Goal: Task Accomplishment & Management: Manage account settings

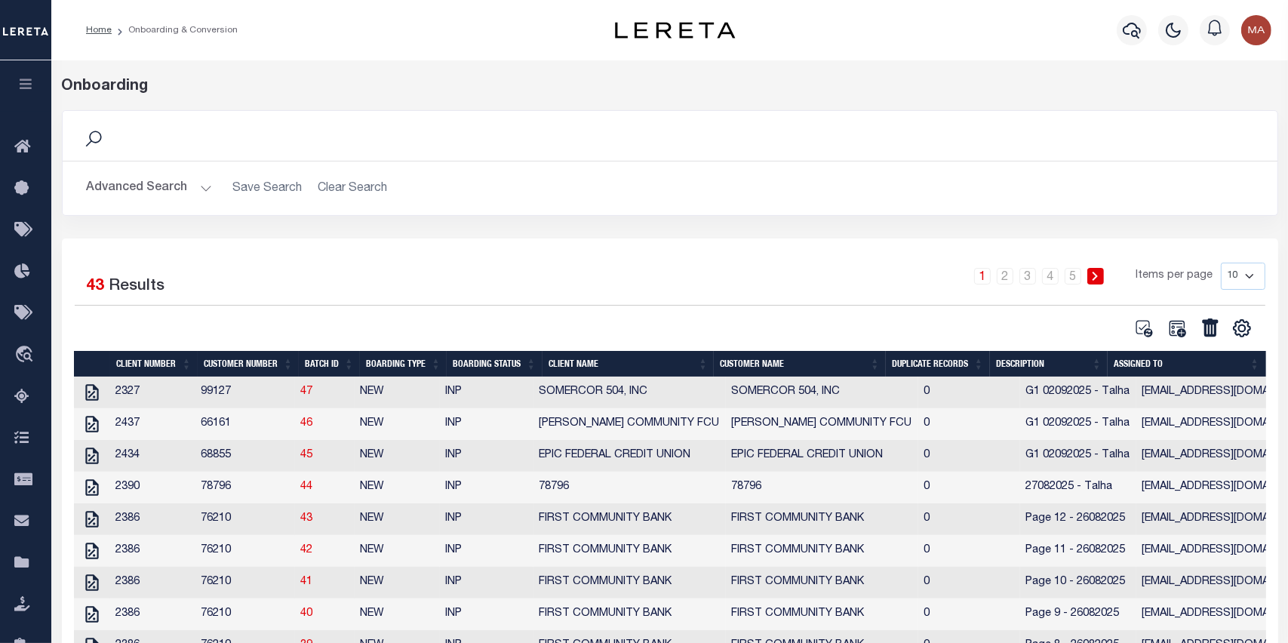
click at [32, 91] on icon "button" at bounding box center [25, 84] width 17 height 14
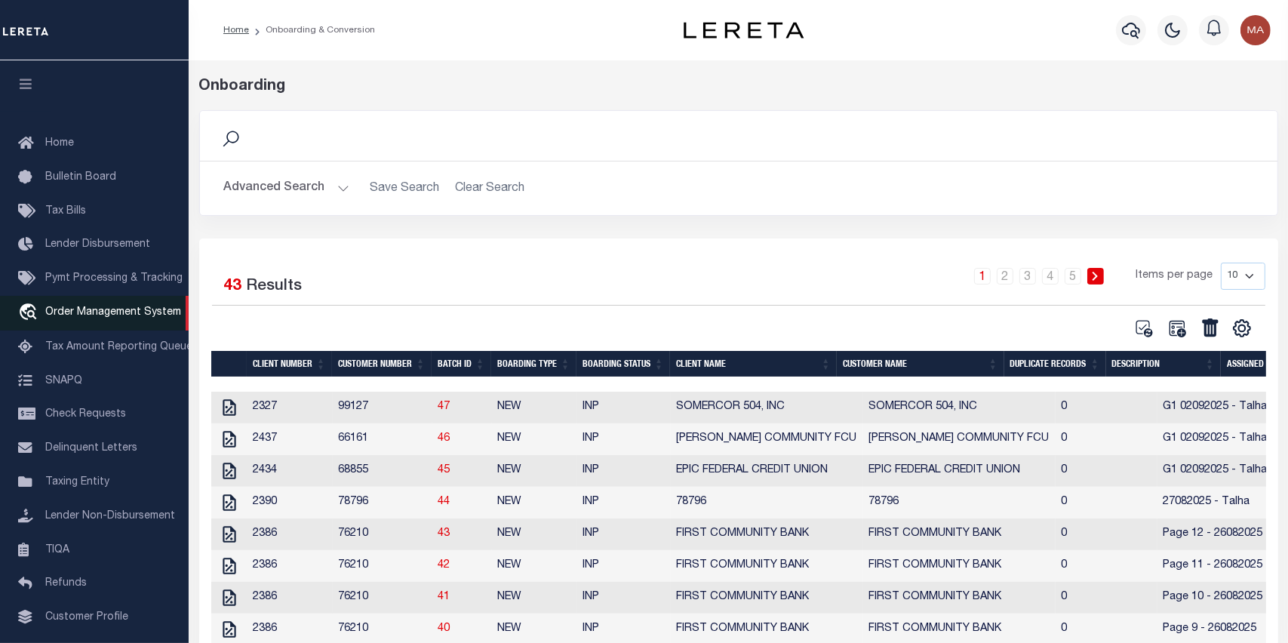
click at [135, 318] on span "Order Management System" at bounding box center [113, 312] width 136 height 11
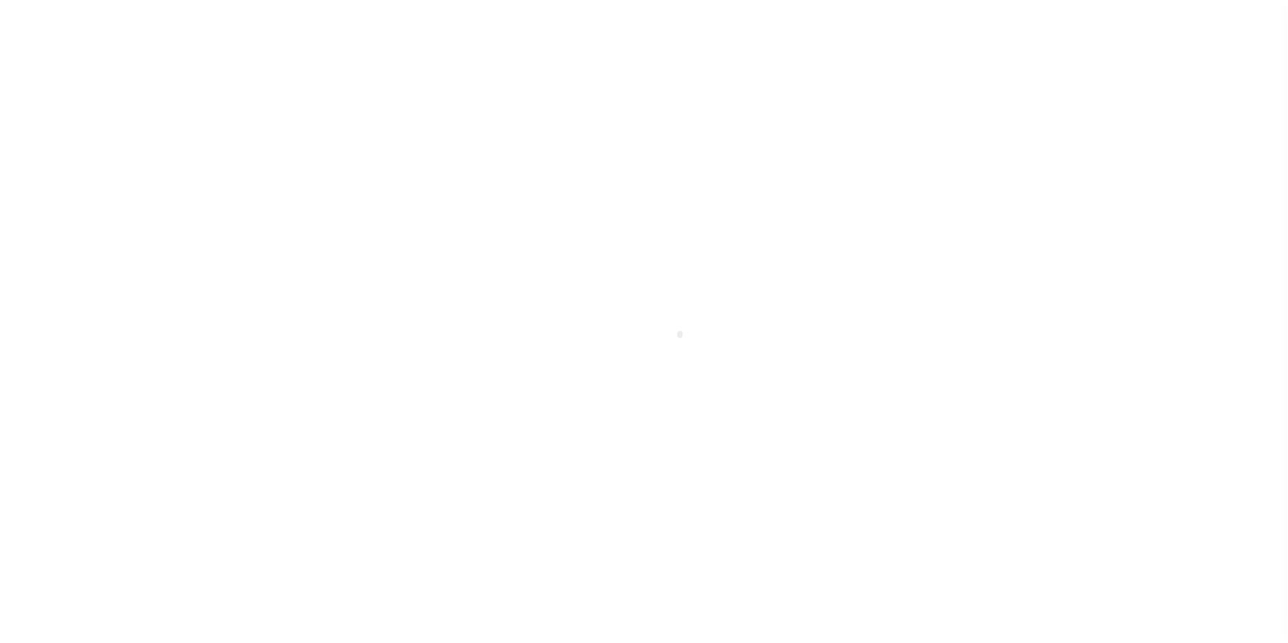
scroll to position [96, 0]
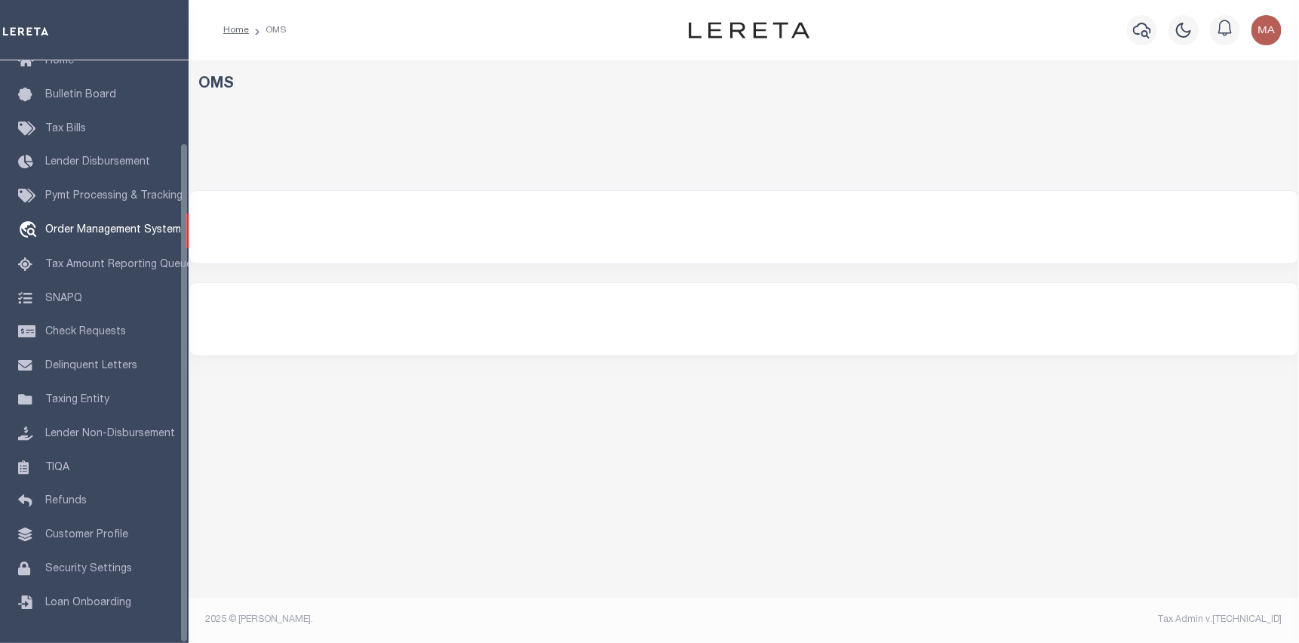
select select "200"
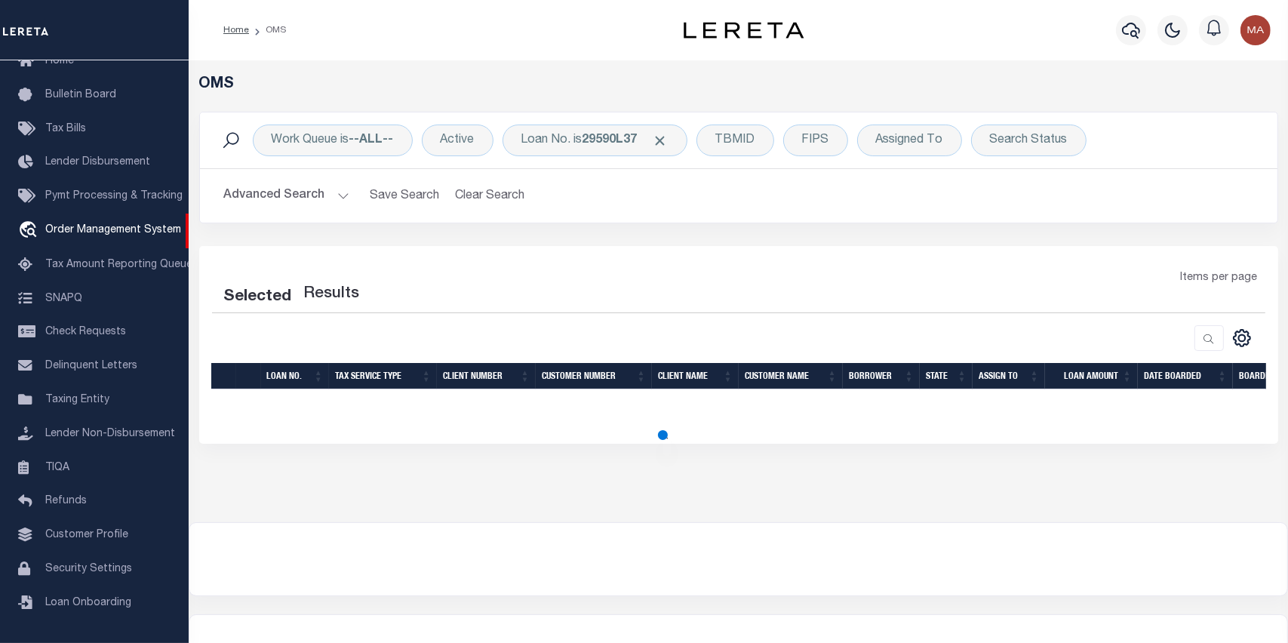
select select "200"
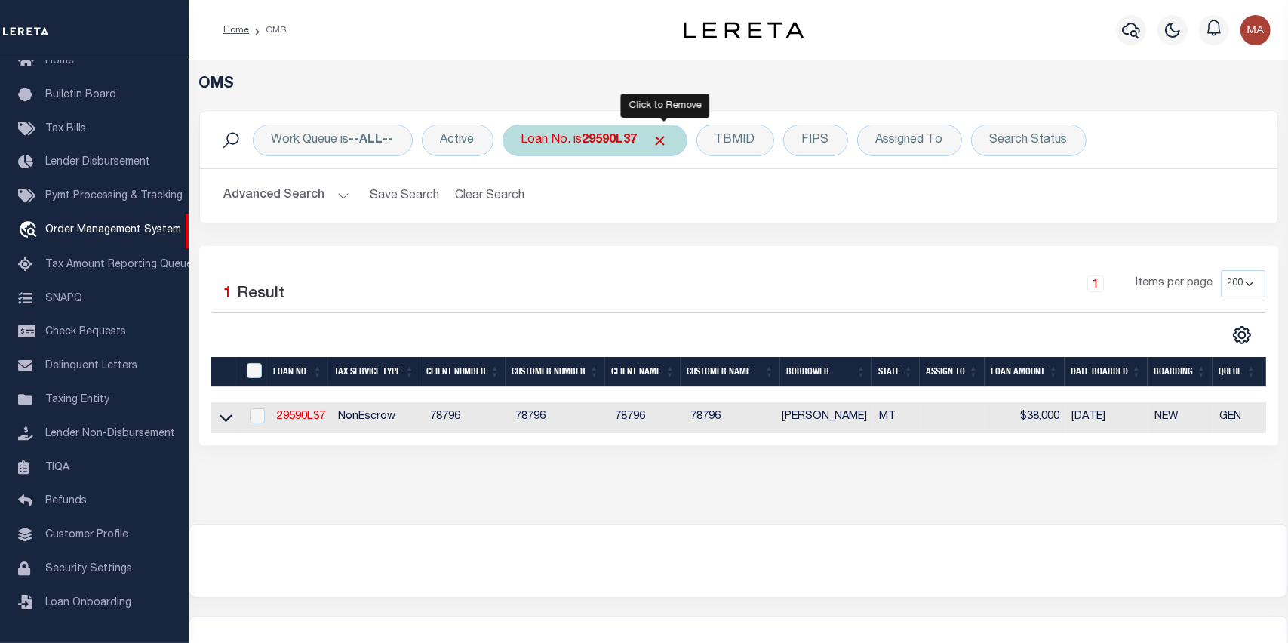
click at [667, 139] on span "Click to Remove" at bounding box center [661, 141] width 16 height 16
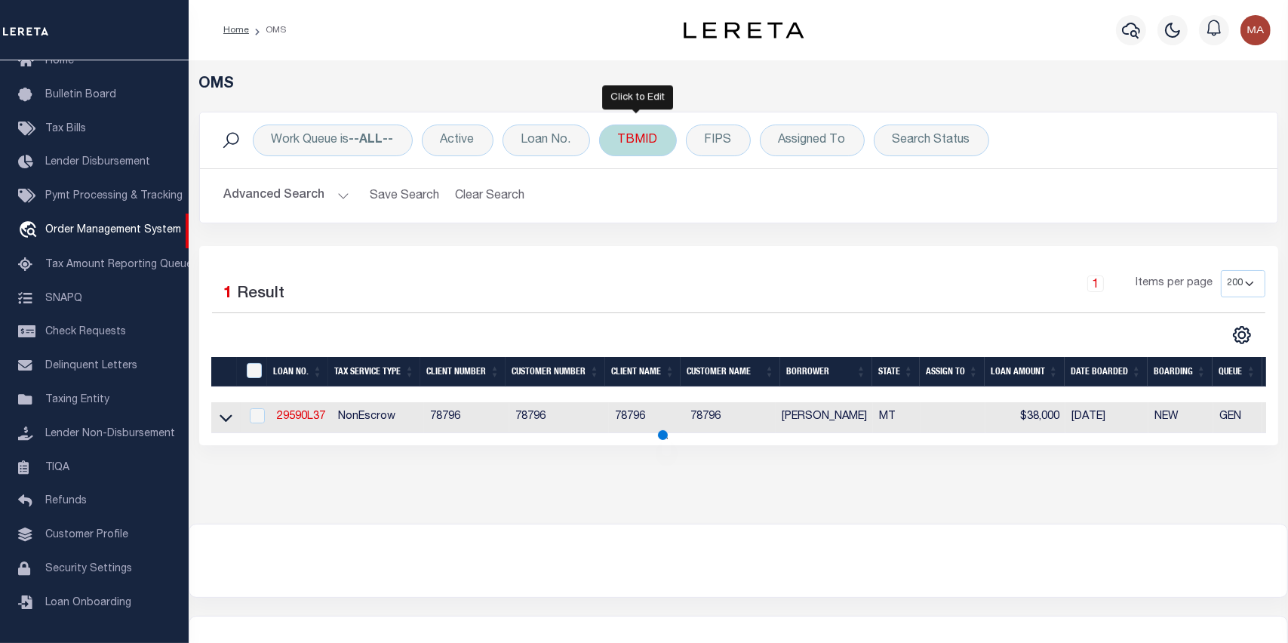
click at [631, 138] on div "TBMID" at bounding box center [638, 140] width 78 height 32
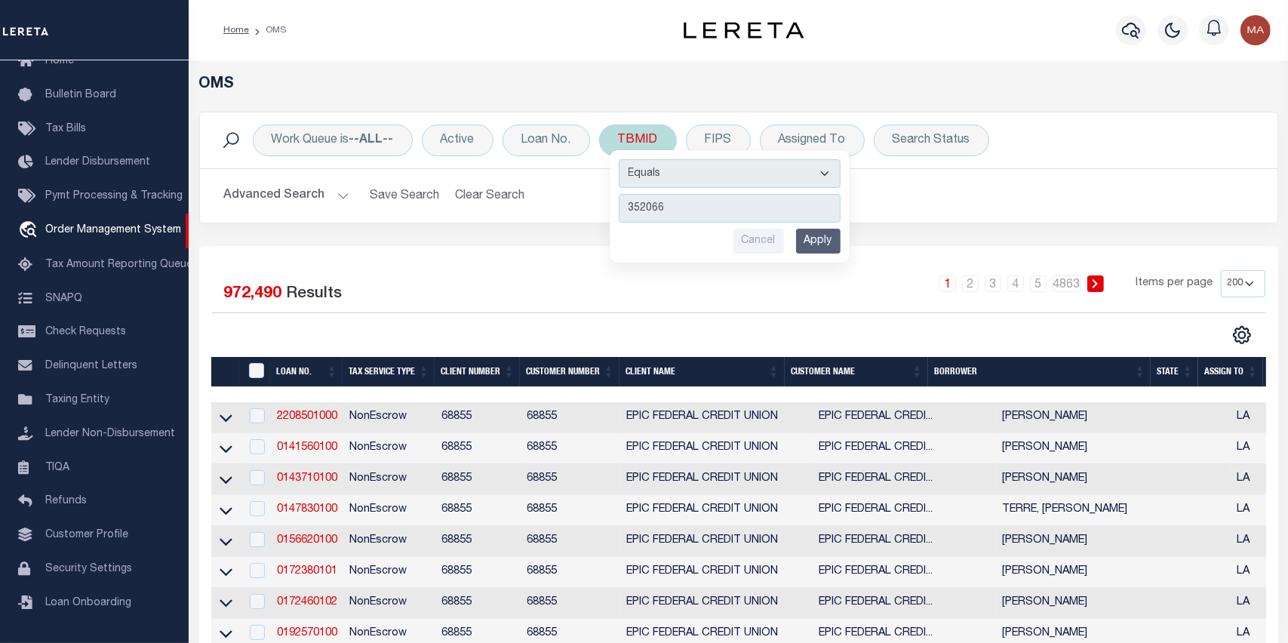
type input "3520660"
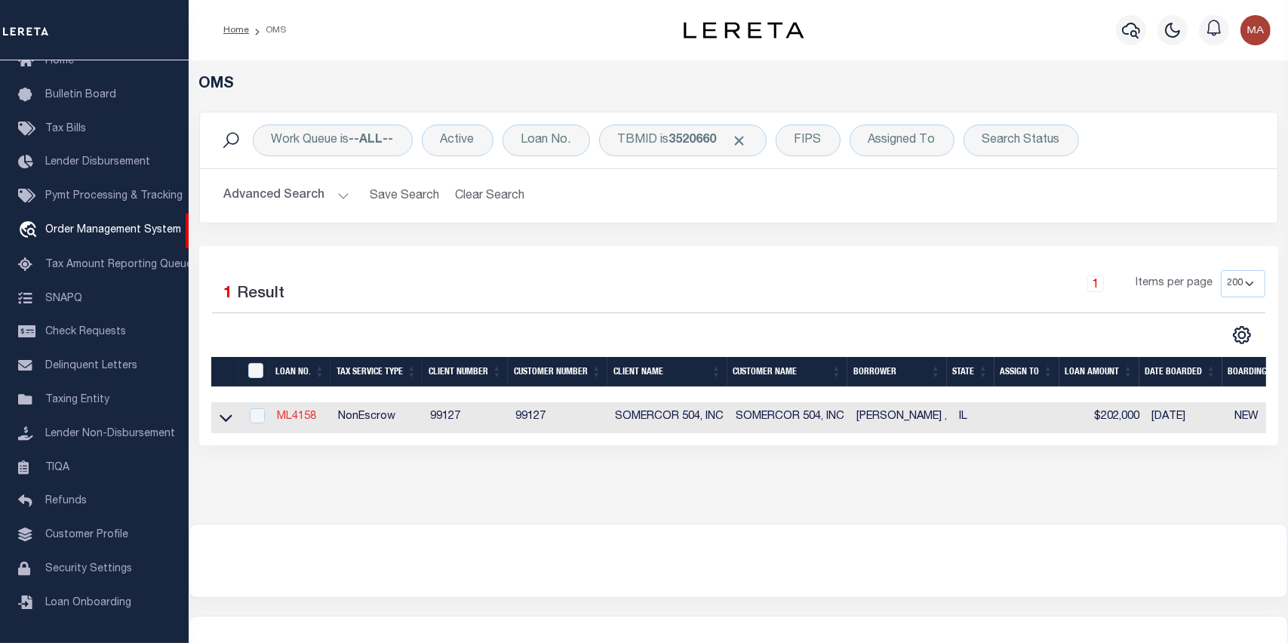
click at [292, 419] on link "ML4158" at bounding box center [296, 416] width 39 height 11
type input "ML4158"
type input "[PERSON_NAME] ,"
select select
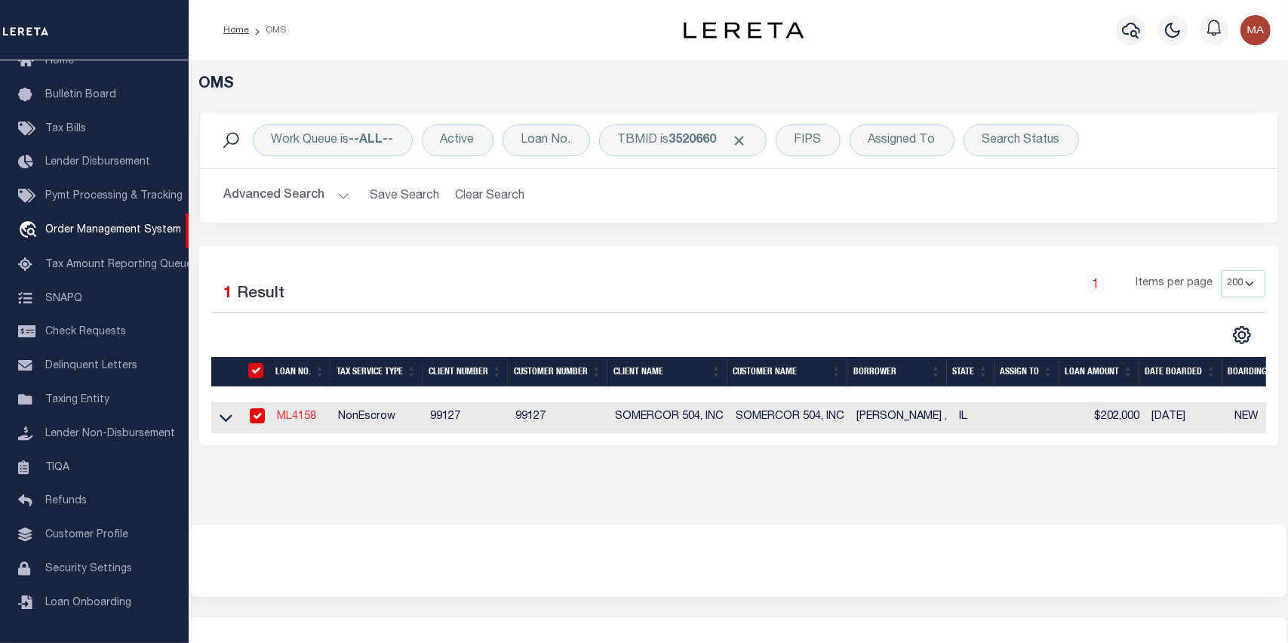
type input "251 255 EAST LINCOLN HWY"
type input "DEKALB IL 60115"
select select
select select "10"
select select
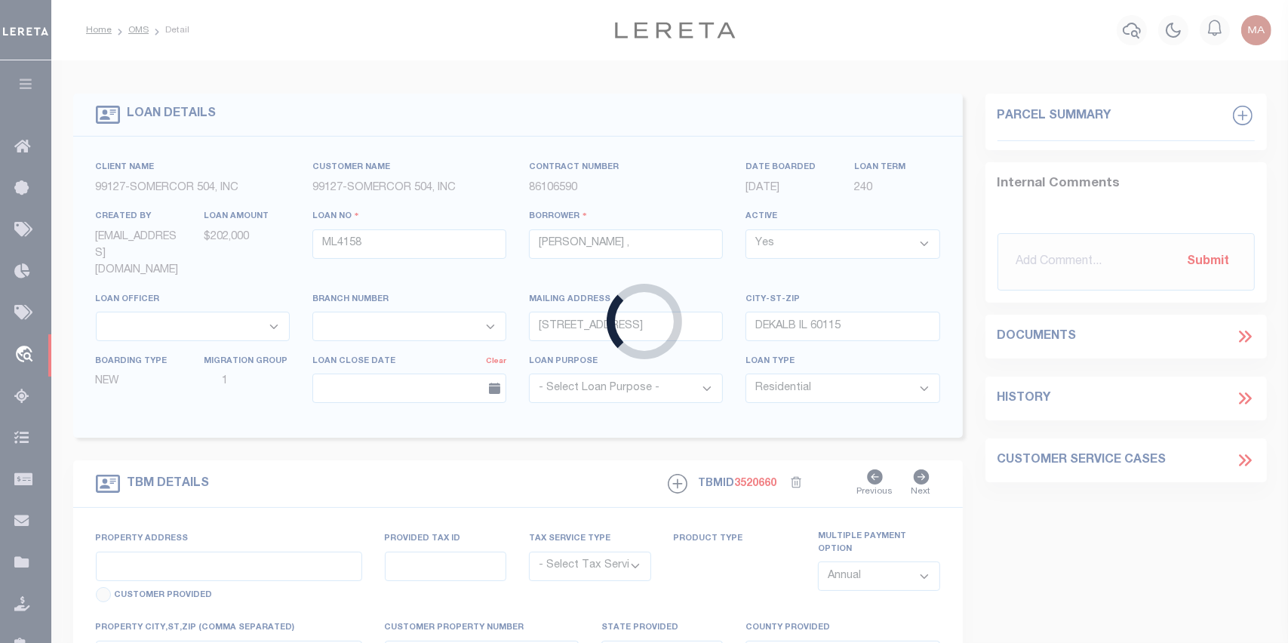
type input "251 & 255 EAST LINCOLN HIGHWAY"
radio input "true"
select select "NonEscrow"
select select
type input "DEKALB IL 60115"
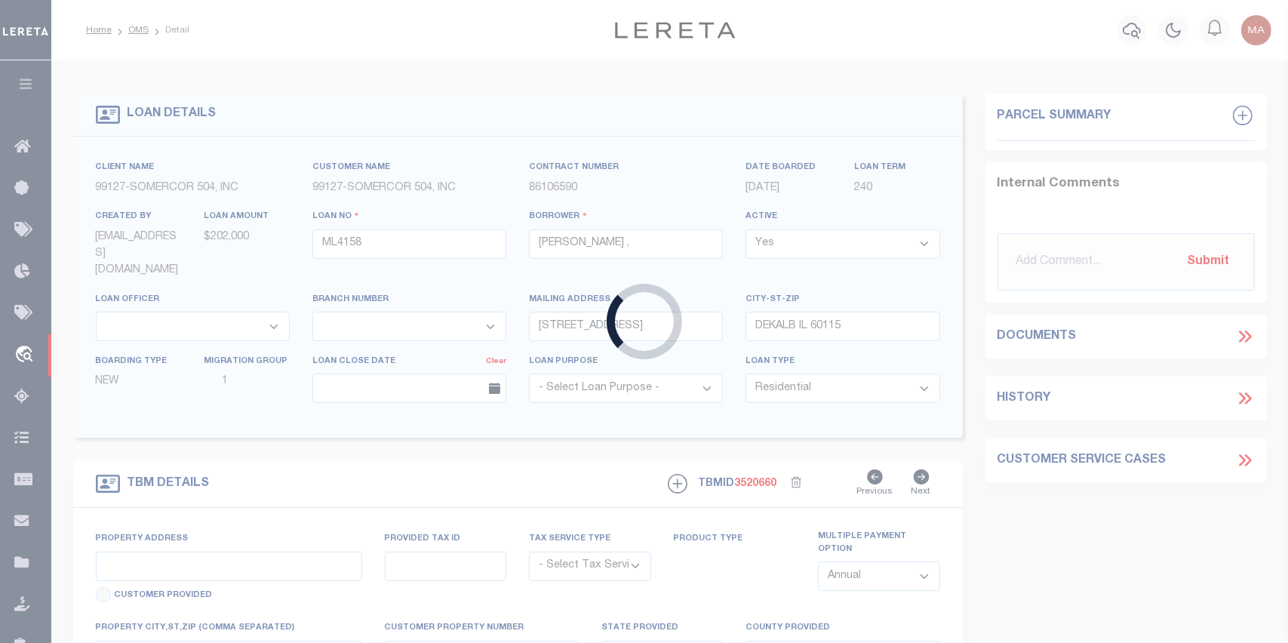
type input "ML4158"
type input "IL"
type textarea "(SEE LEGAL IMAGE ON FILE)."
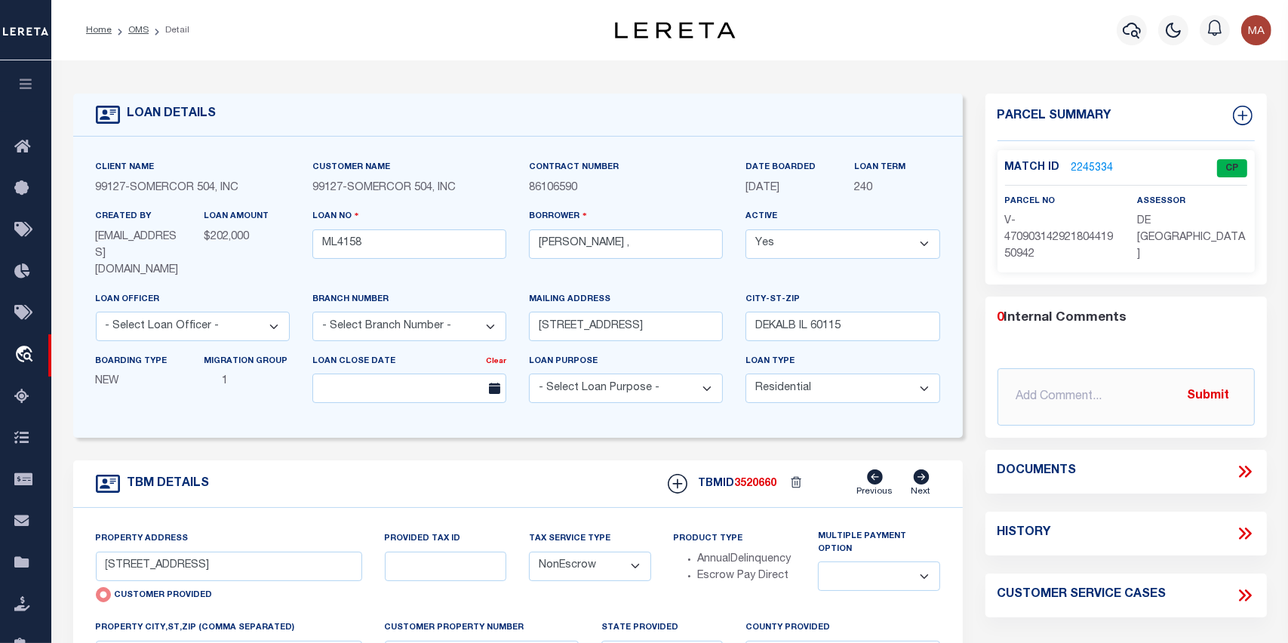
click at [1098, 167] on link "2245334" at bounding box center [1092, 169] width 42 height 16
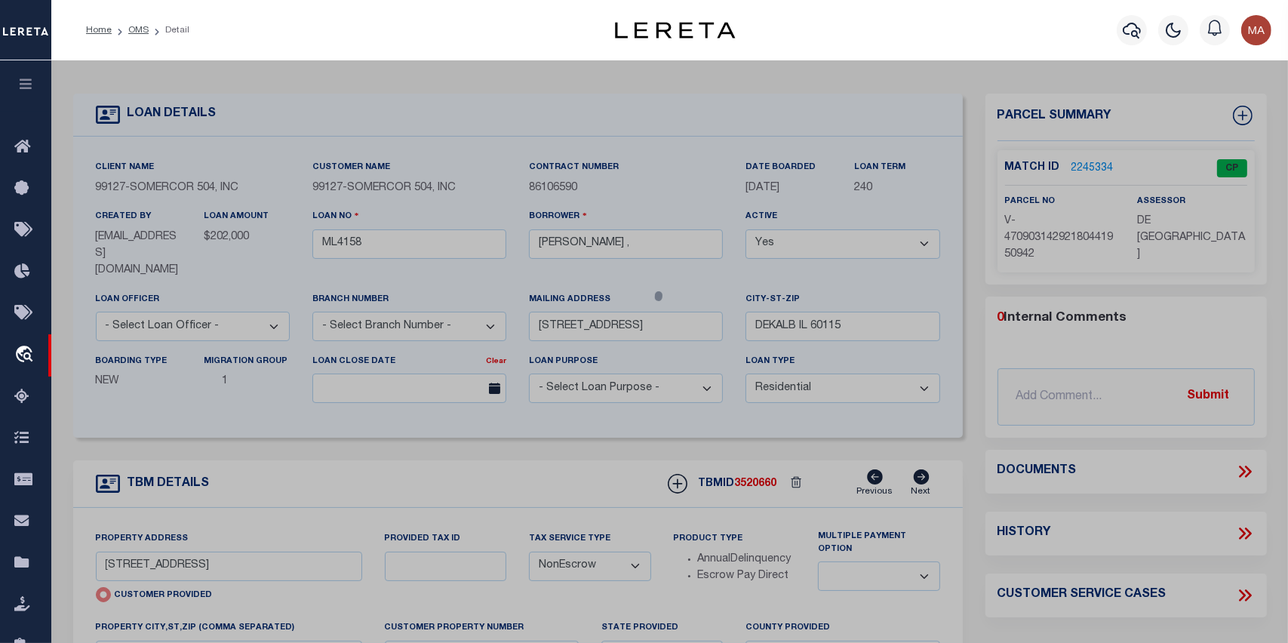
checkbox input "false"
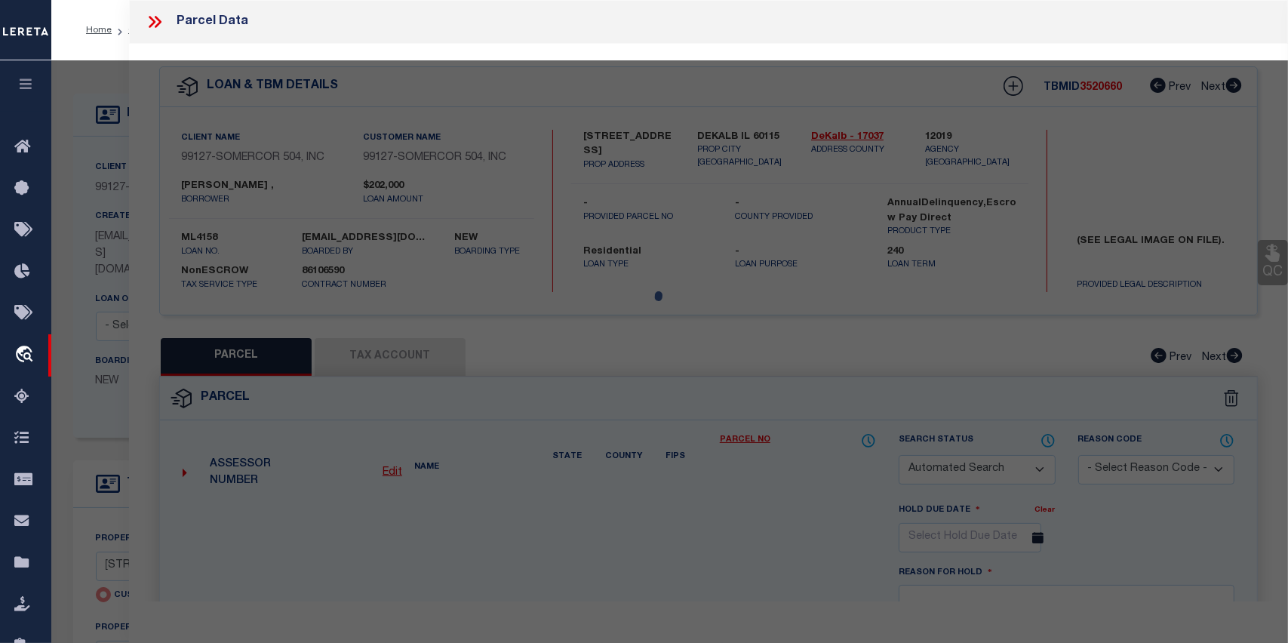
select select "CP"
select select "AGW"
select select
type input "251 & 255 EAST LINCOLN HIGHWAY"
type input "DEKALB IL 60115"
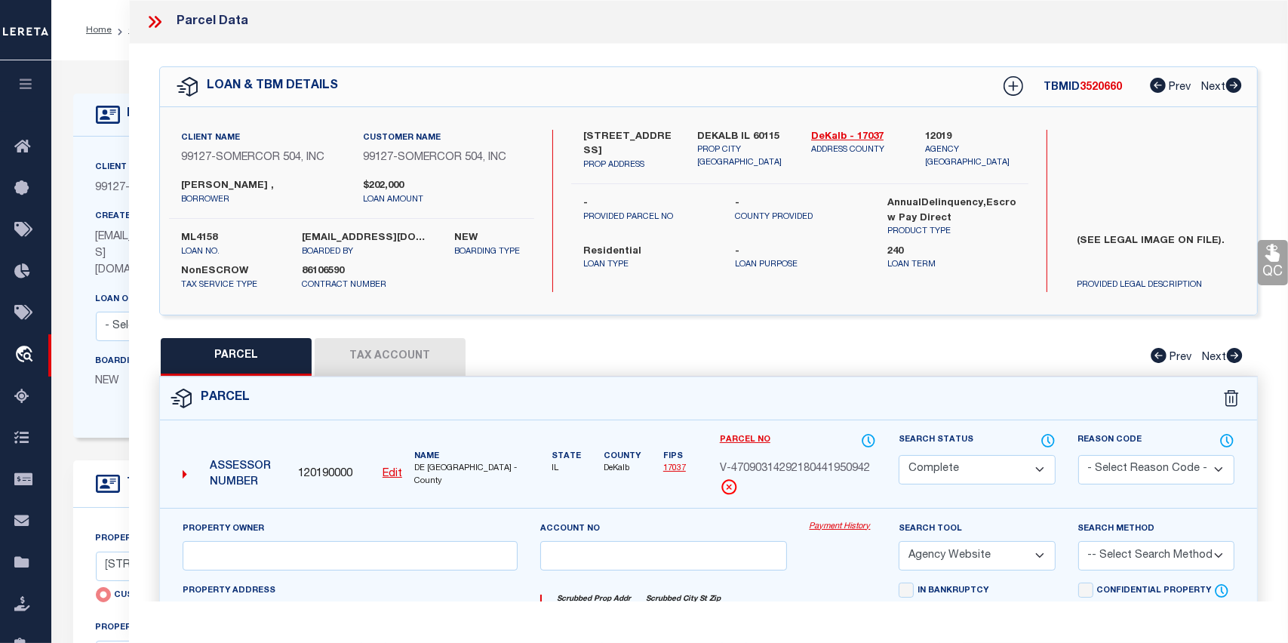
click at [852, 525] on link "Payment History" at bounding box center [842, 526] width 67 height 13
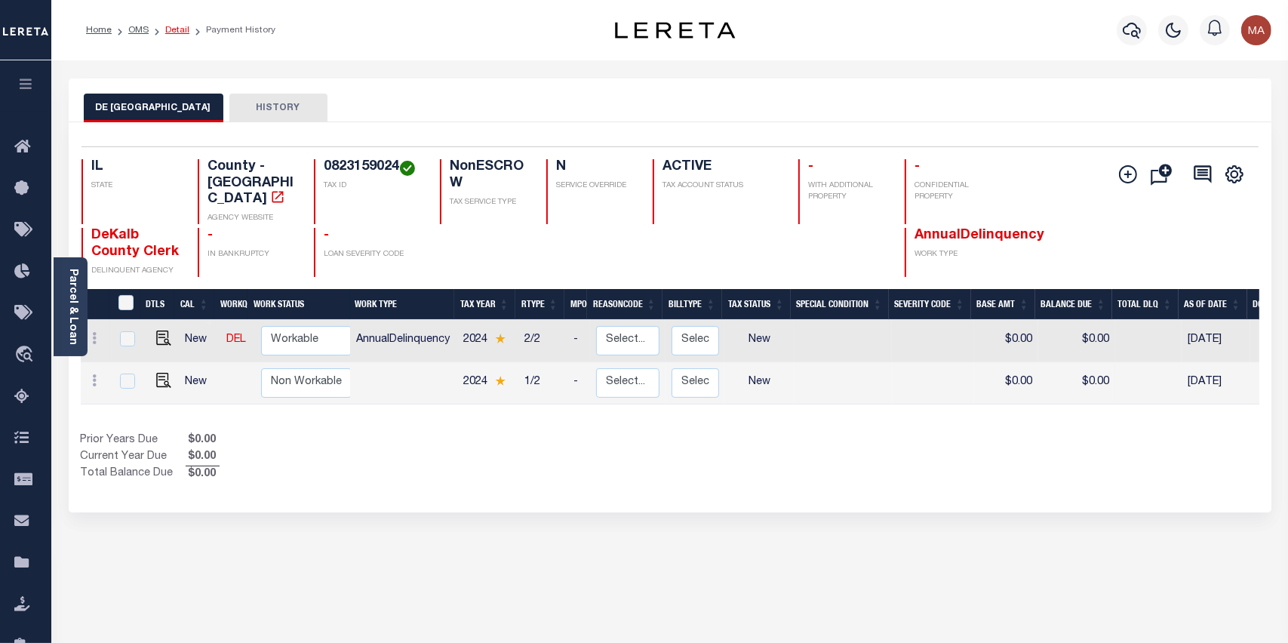
click at [167, 26] on link "Detail" at bounding box center [177, 30] width 24 height 9
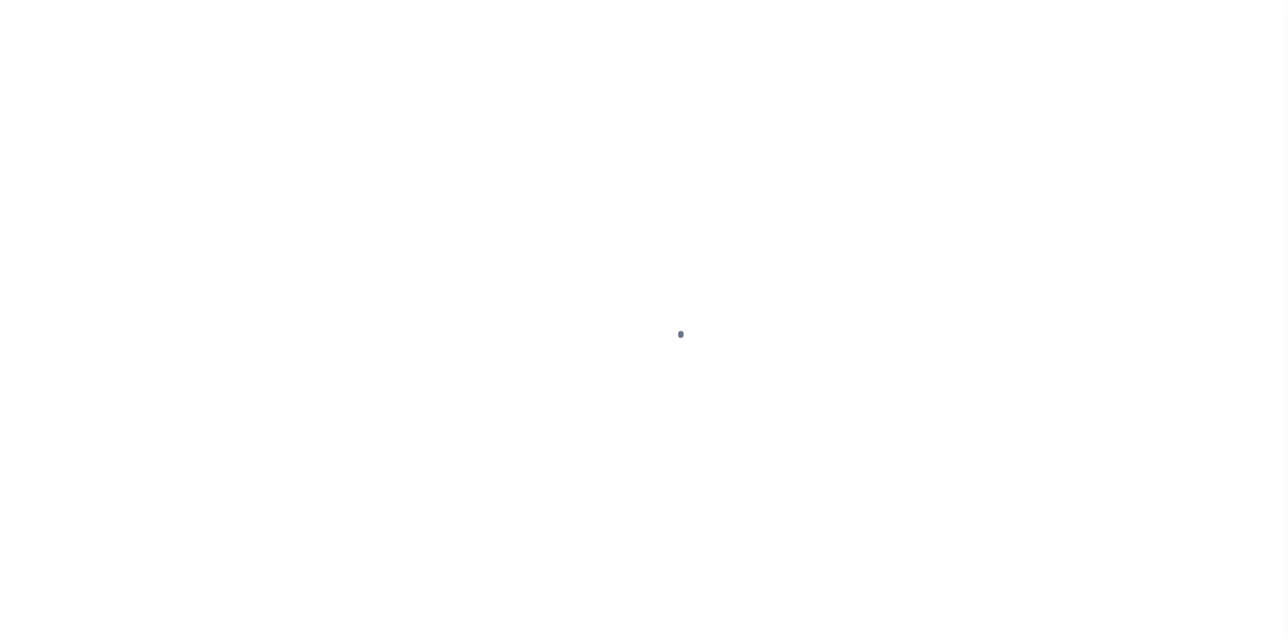
select select "10"
type input "[STREET_ADDRESS]"
radio input "true"
select select "NonEscrow"
select select
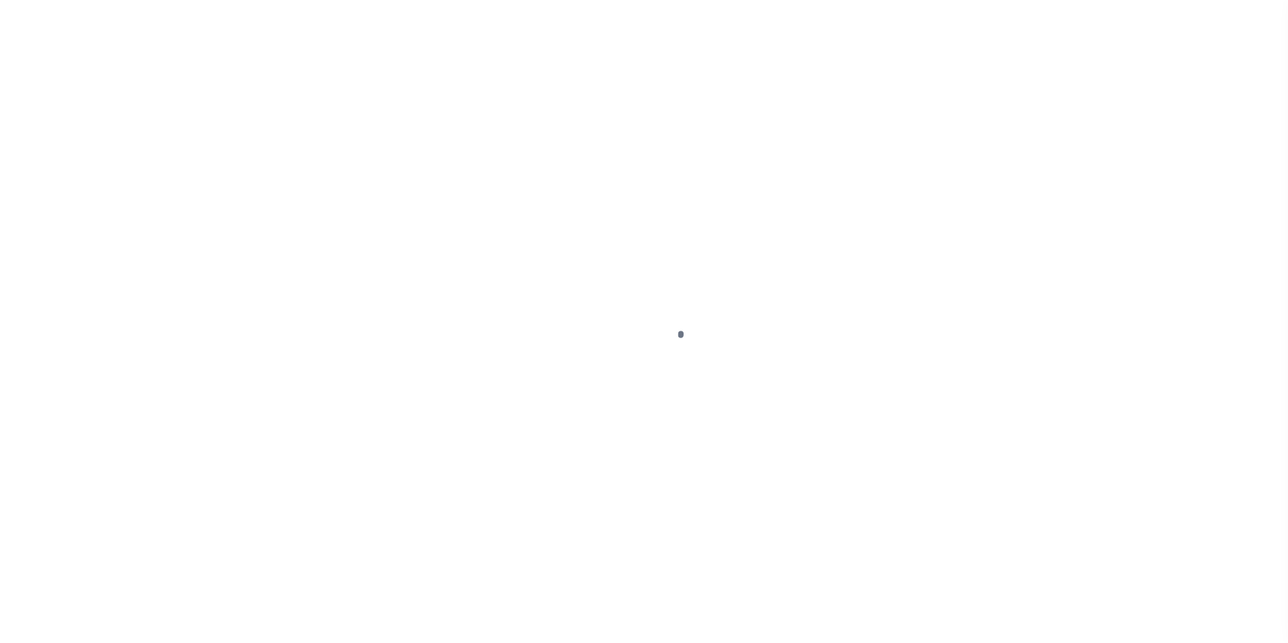
type input "DEKALB IL 60115"
type input "ML4158"
type input "IL"
type textarea "(SEE LEGAL IMAGE ON FILE)."
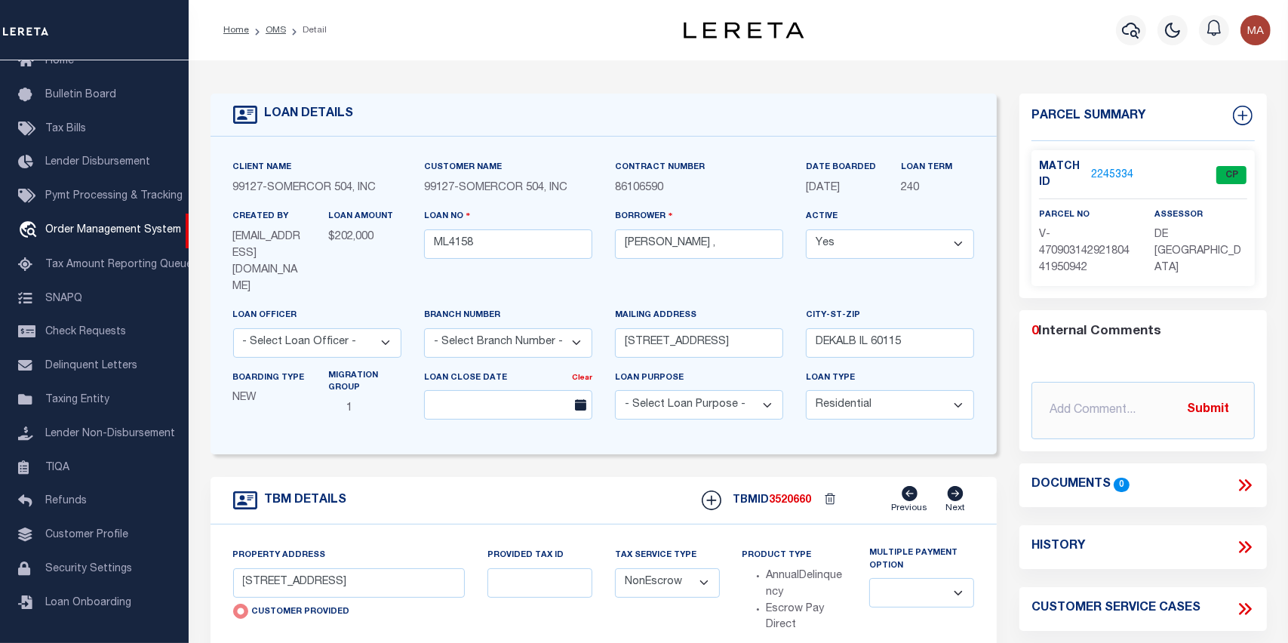
click at [1109, 173] on link "2245334" at bounding box center [1112, 175] width 42 height 16
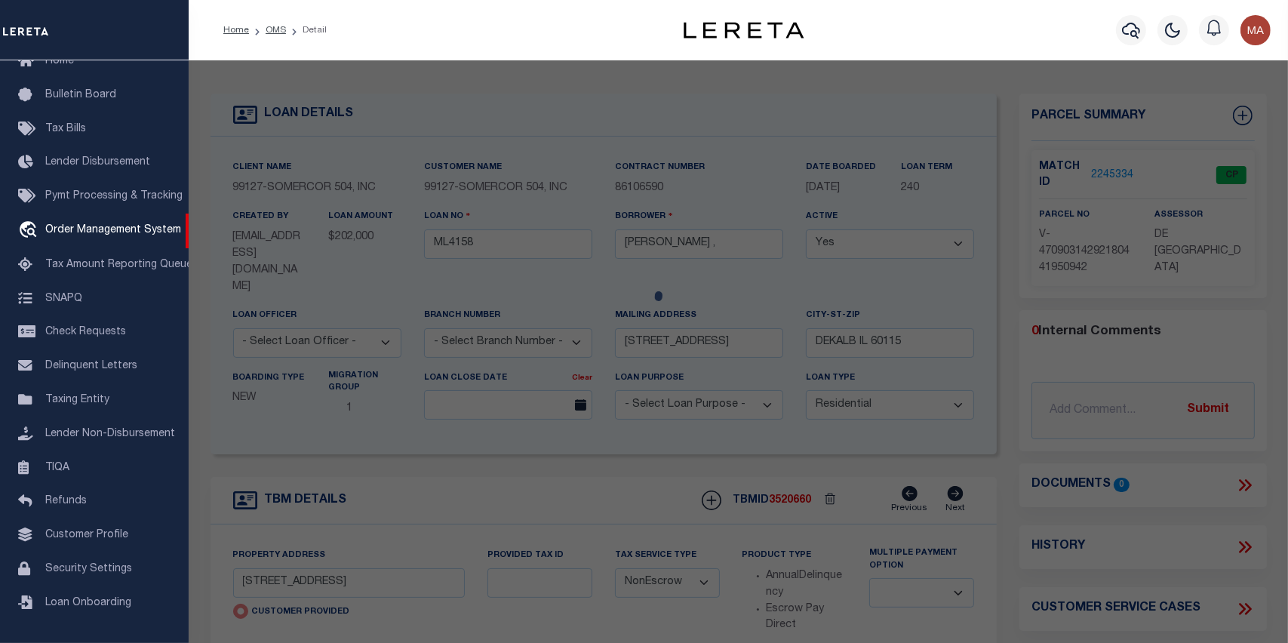
checkbox input "false"
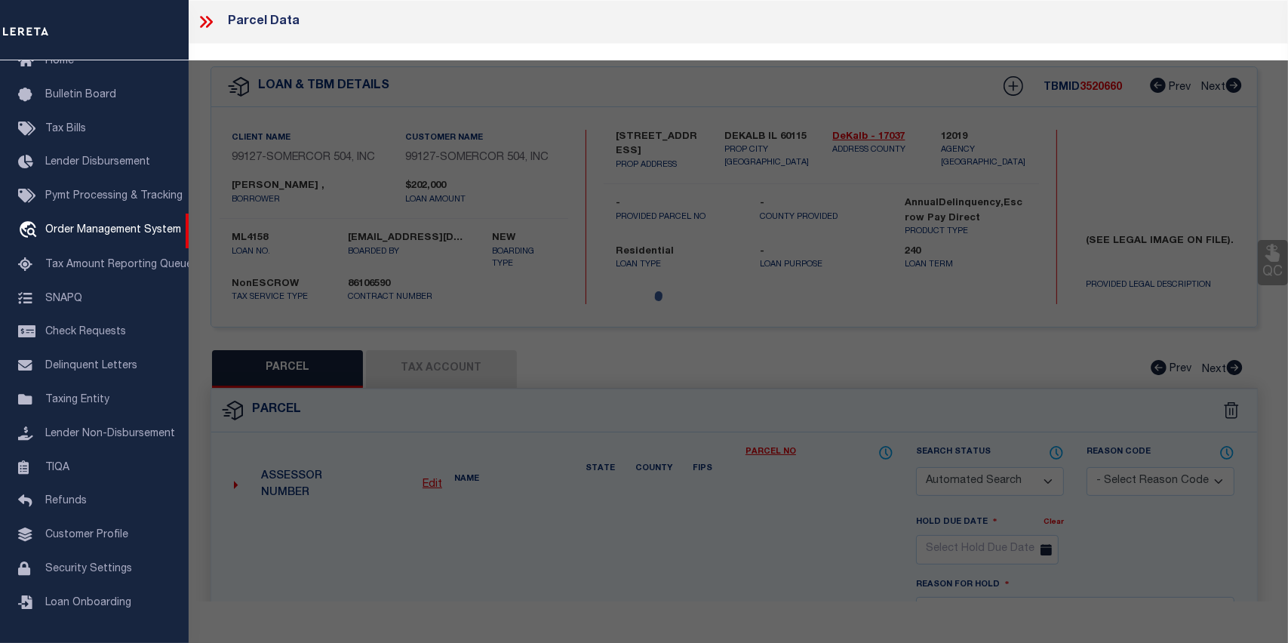
select select "CP"
select select "AGW"
select select
type input "251 & 255 EAST LINCOLN HIGHWAY"
type input "DEKALB IL 60115"
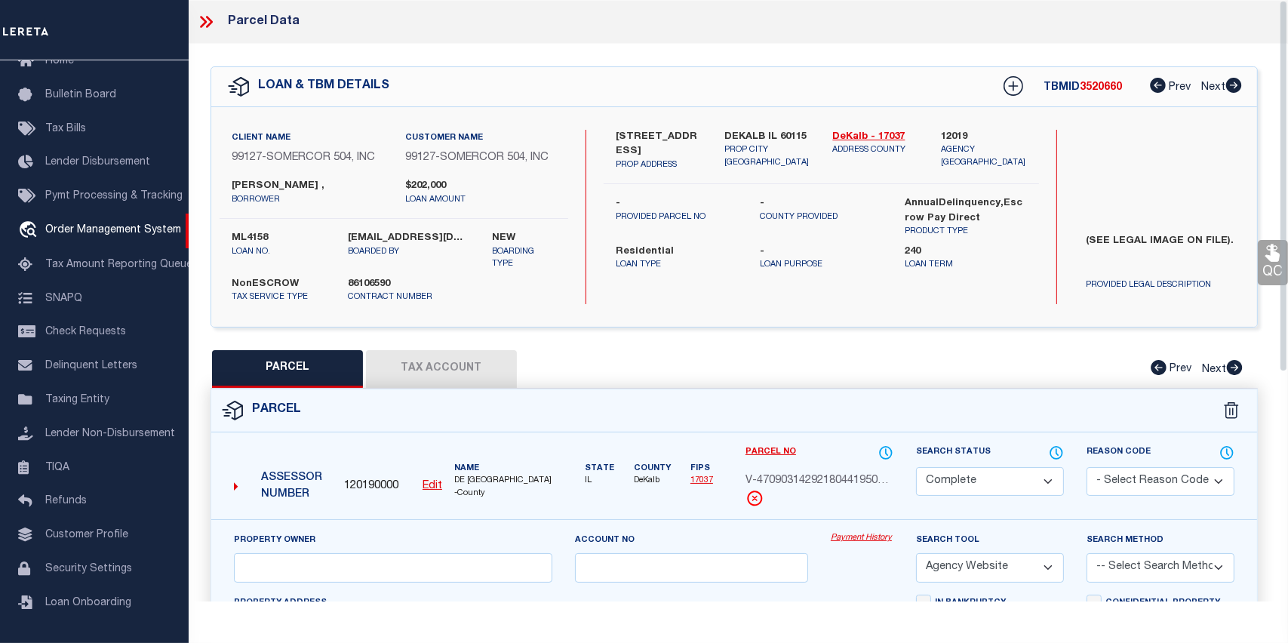
click at [407, 373] on button "Tax Account" at bounding box center [441, 369] width 151 height 38
select select "100"
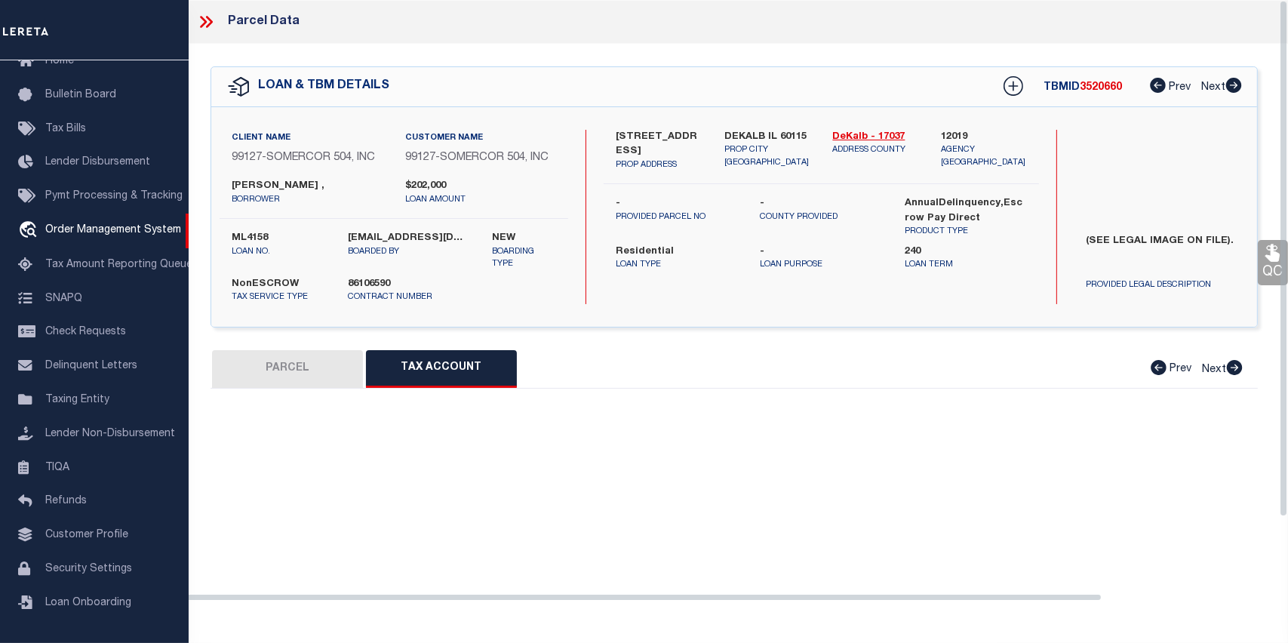
select select "100"
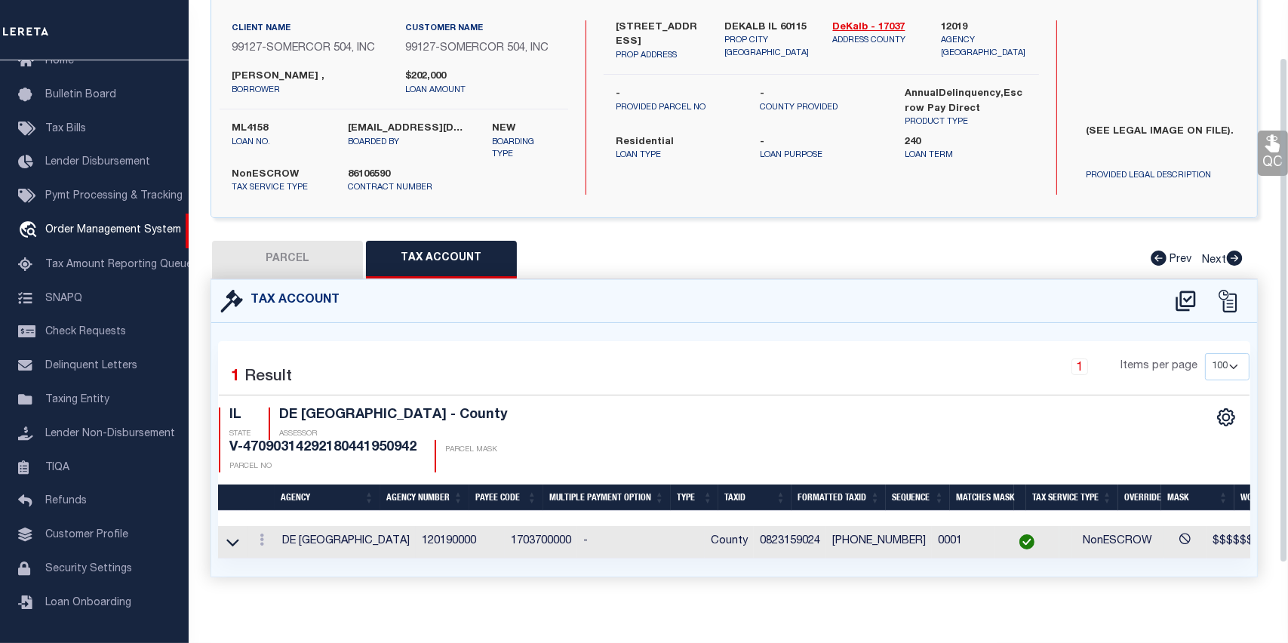
scroll to position [113, 0]
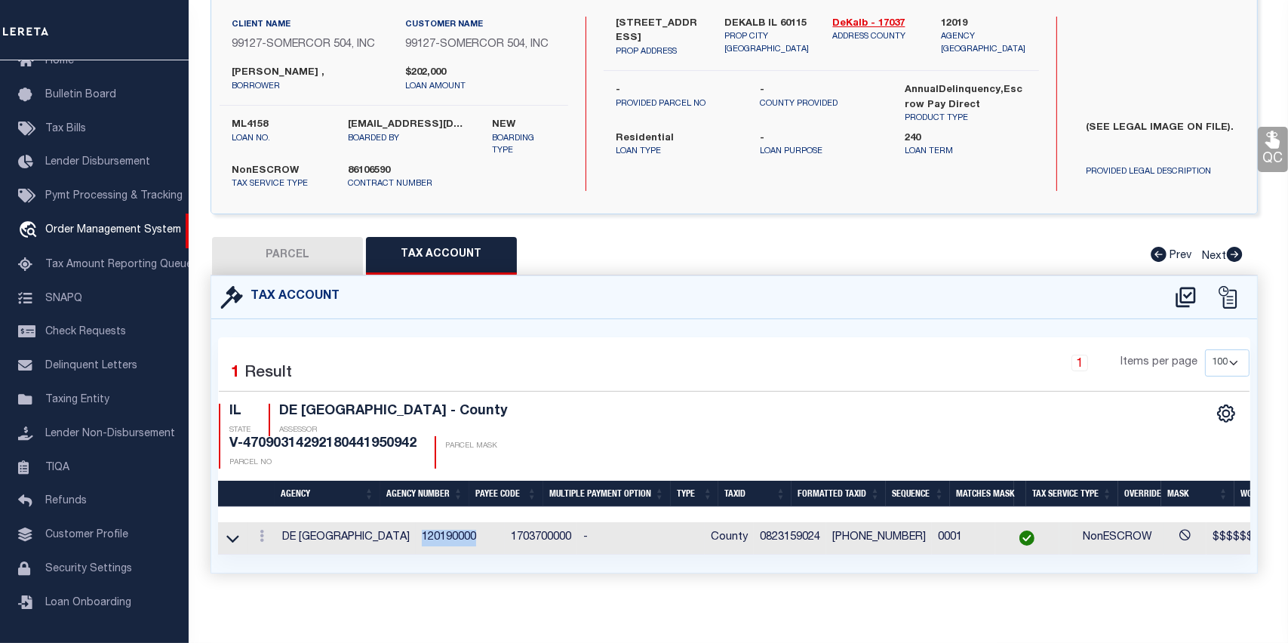
drag, startPoint x: 444, startPoint y: 520, endPoint x: 390, endPoint y: 519, distance: 53.6
click at [416, 522] on td "120190000" at bounding box center [460, 538] width 89 height 32
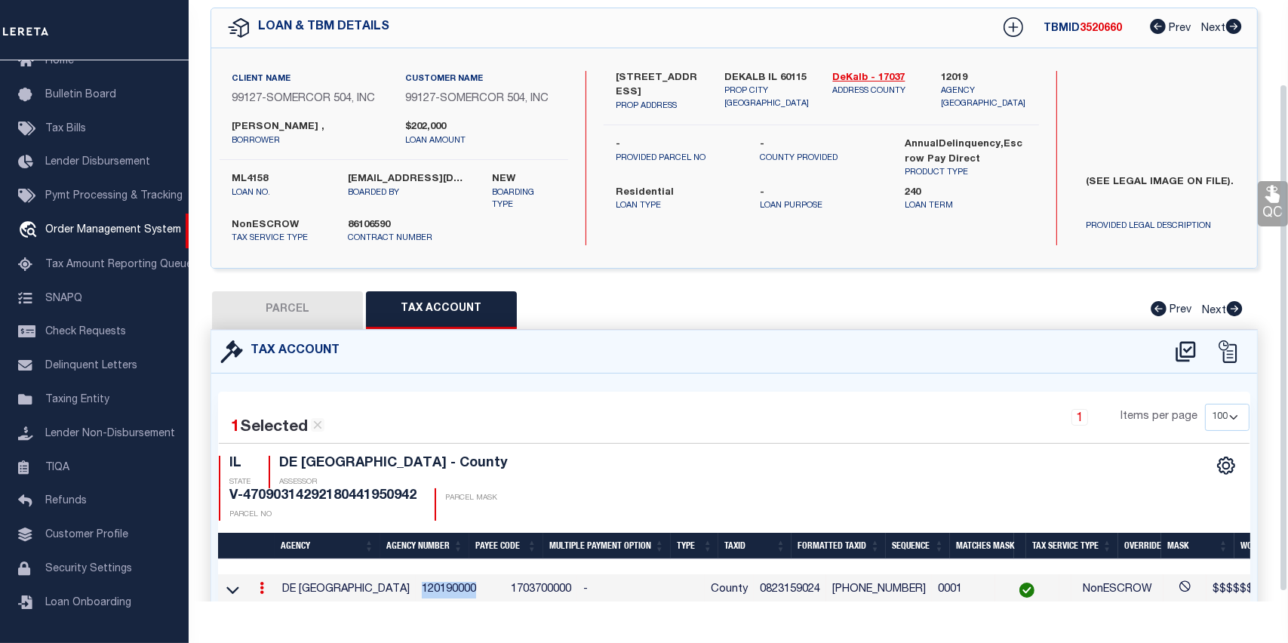
scroll to position [0, 0]
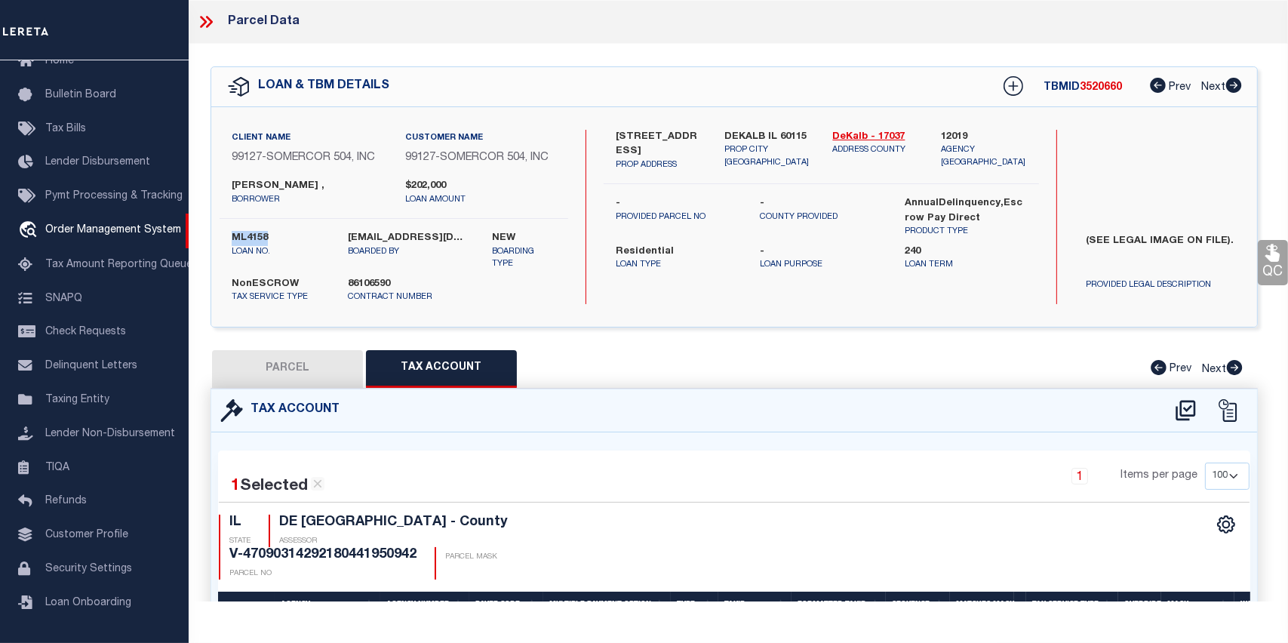
drag, startPoint x: 278, startPoint y: 235, endPoint x: 234, endPoint y: 234, distance: 43.8
click at [234, 234] on label "ML4158" at bounding box center [278, 238] width 93 height 15
copy label "ML4158"
click at [739, 367] on div "PARCEL Tax Account Prev Next" at bounding box center [733, 369] width 1047 height 38
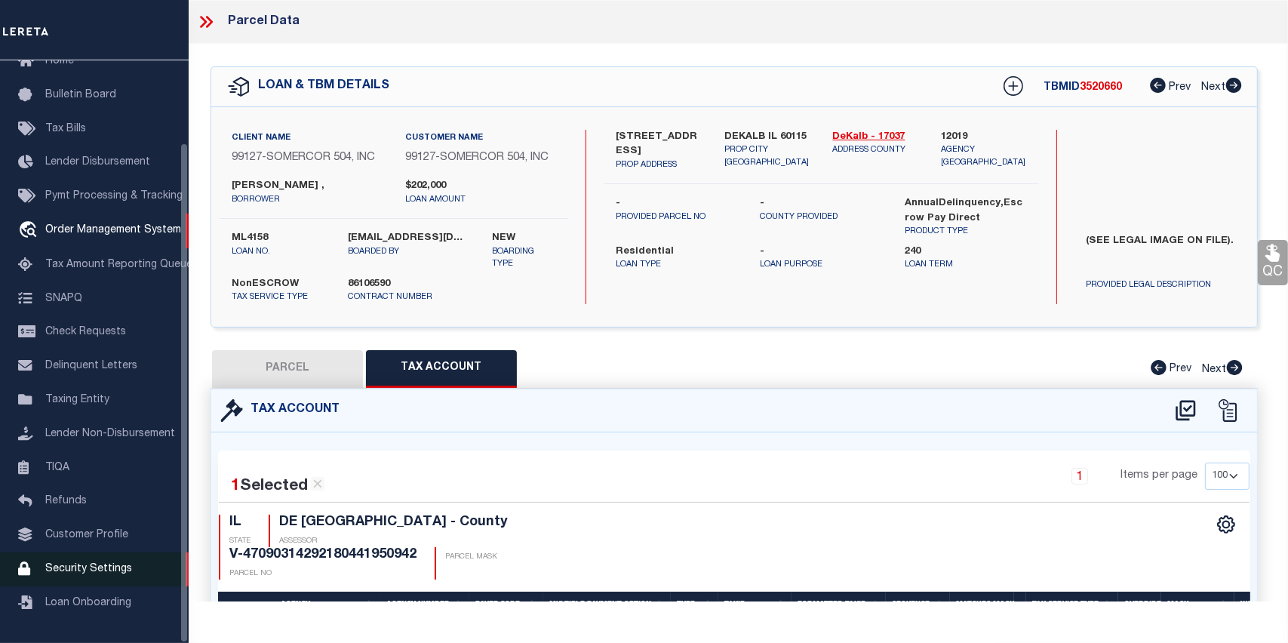
scroll to position [151, 0]
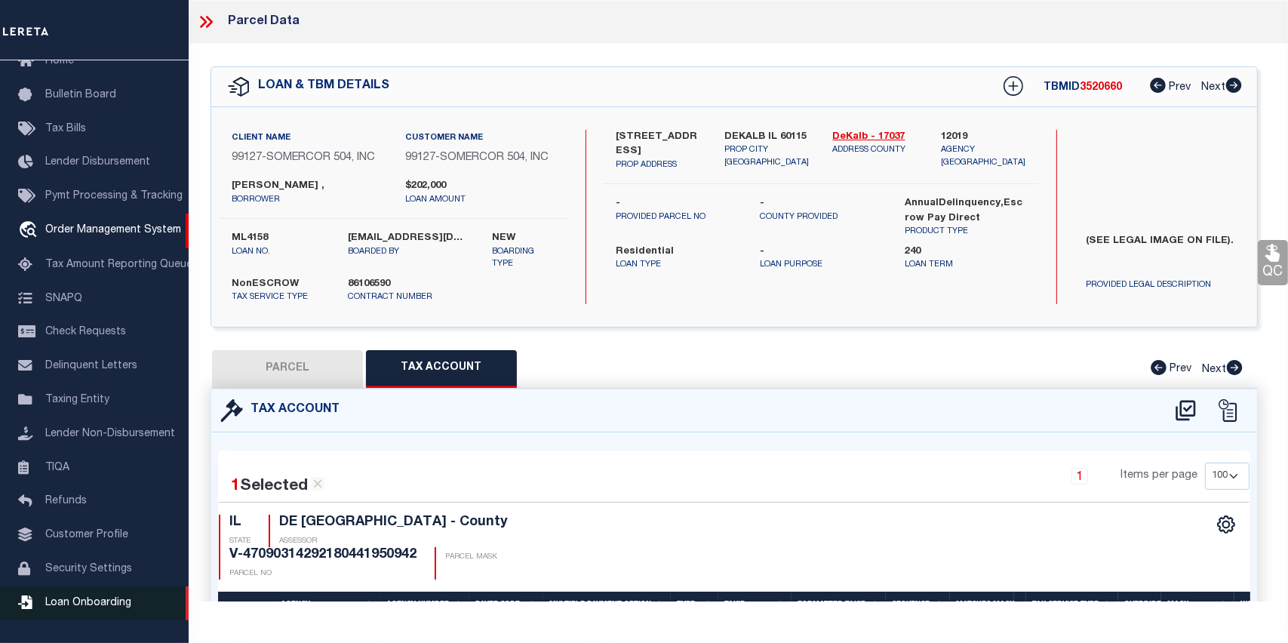
click at [102, 600] on span "Loan Onboarding" at bounding box center [88, 602] width 86 height 11
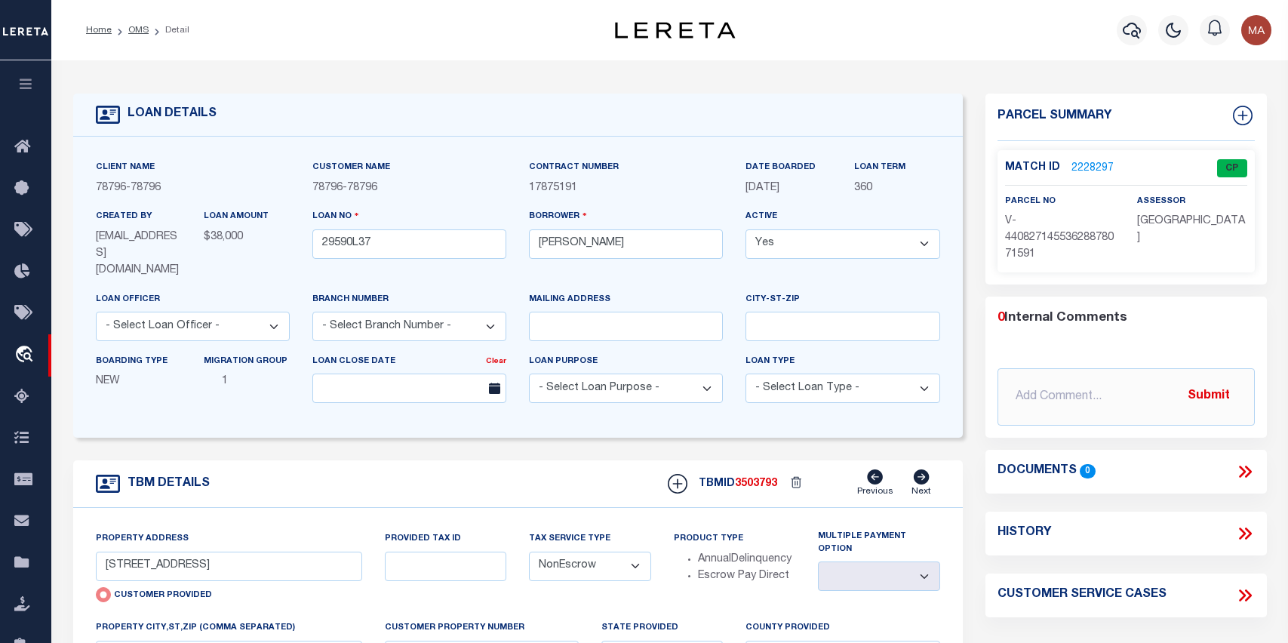
select select "NonEscrow"
click at [23, 93] on button "button" at bounding box center [25, 85] width 51 height 51
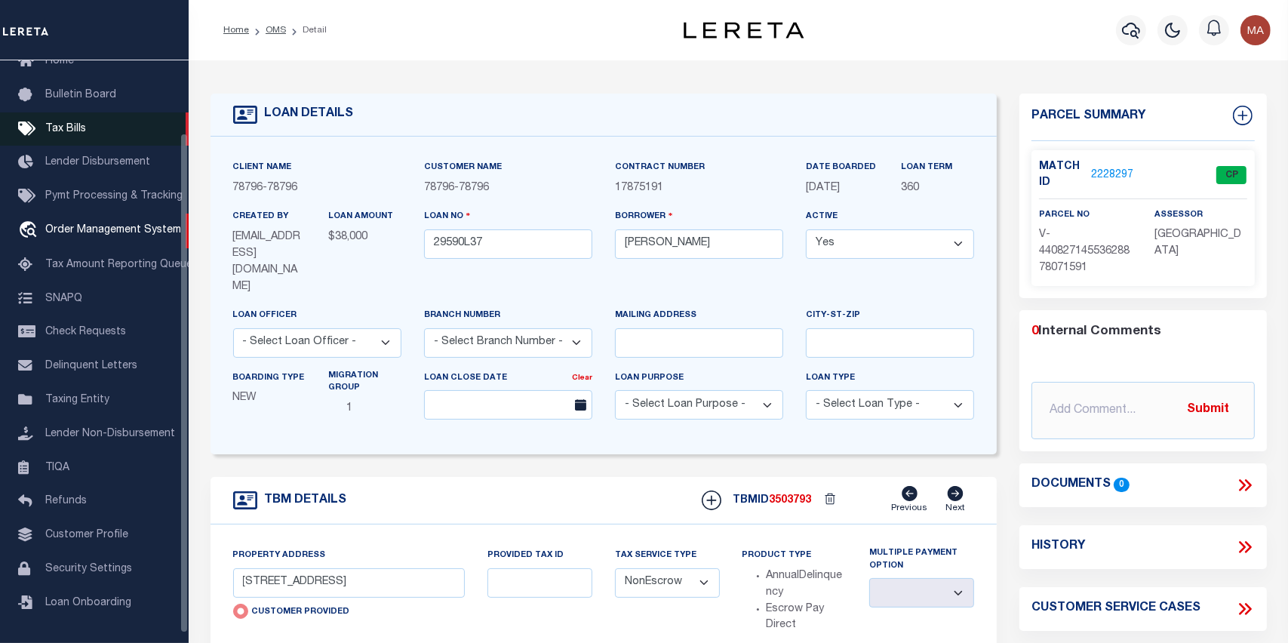
scroll to position [84, 0]
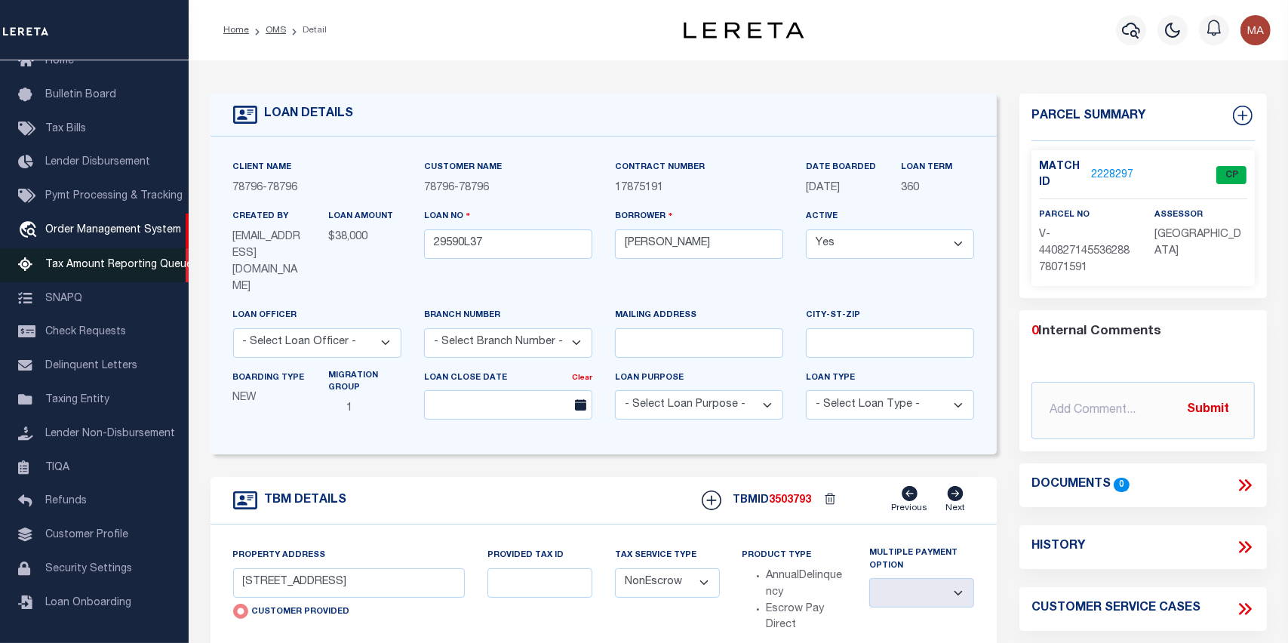
drag, startPoint x: 121, startPoint y: 265, endPoint x: 225, endPoint y: 176, distance: 137.0
click at [121, 265] on span "Tax Amount Reporting Queue" at bounding box center [118, 264] width 147 height 11
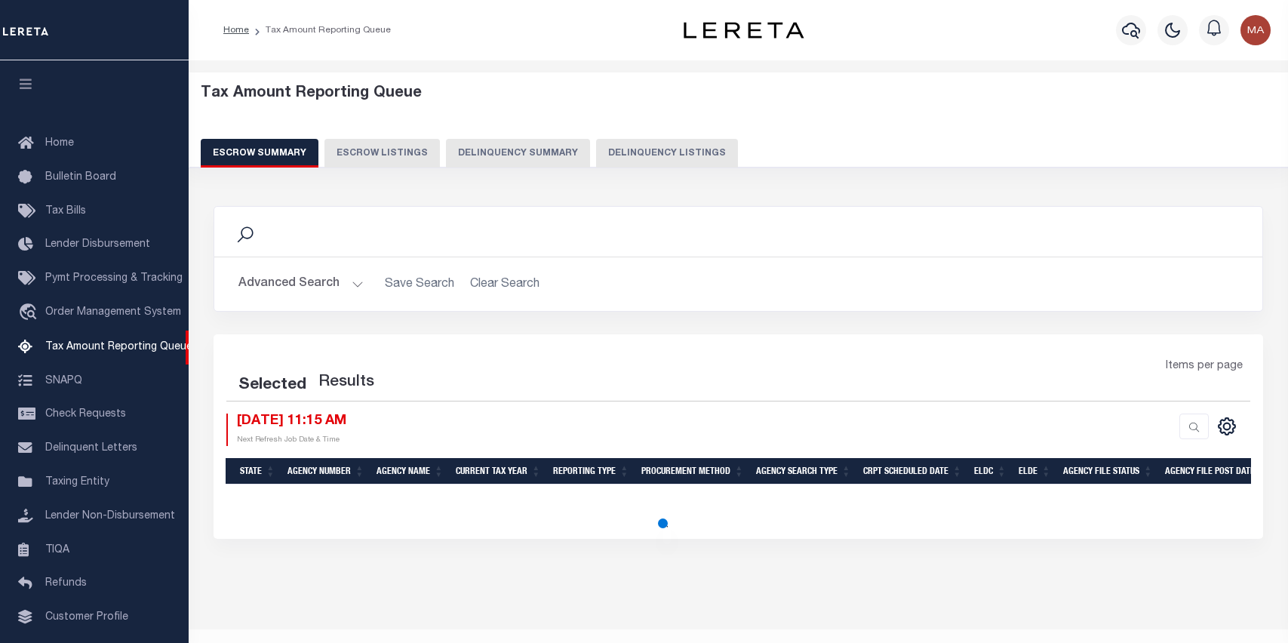
select select "100"
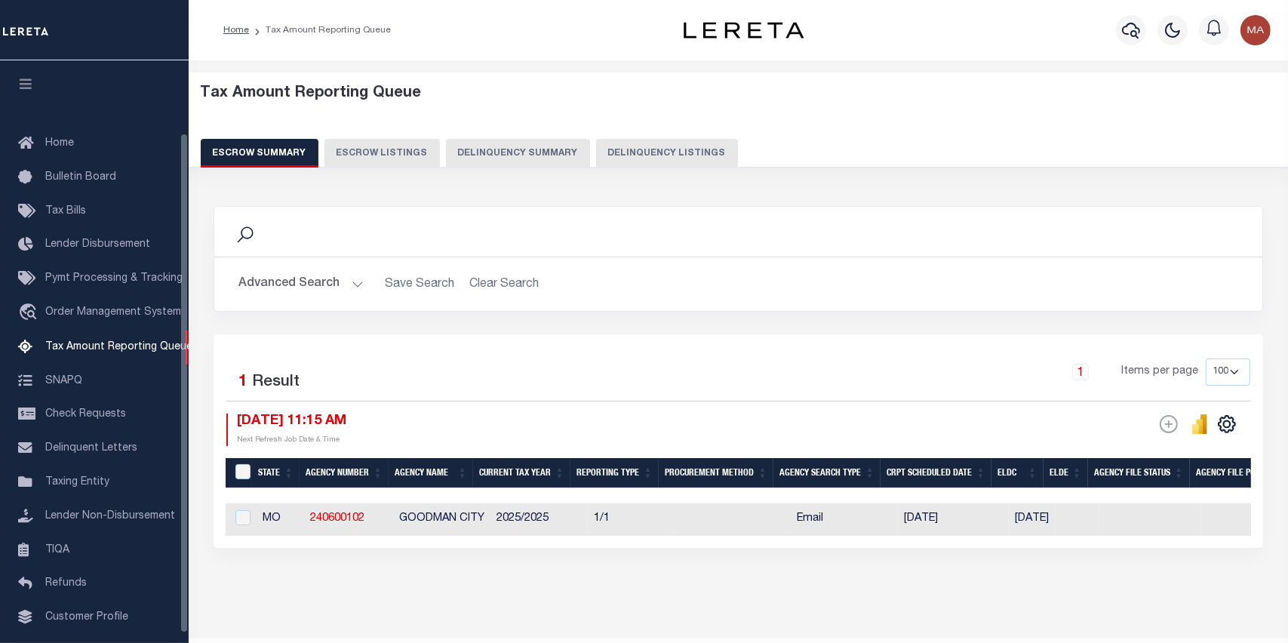
scroll to position [84, 0]
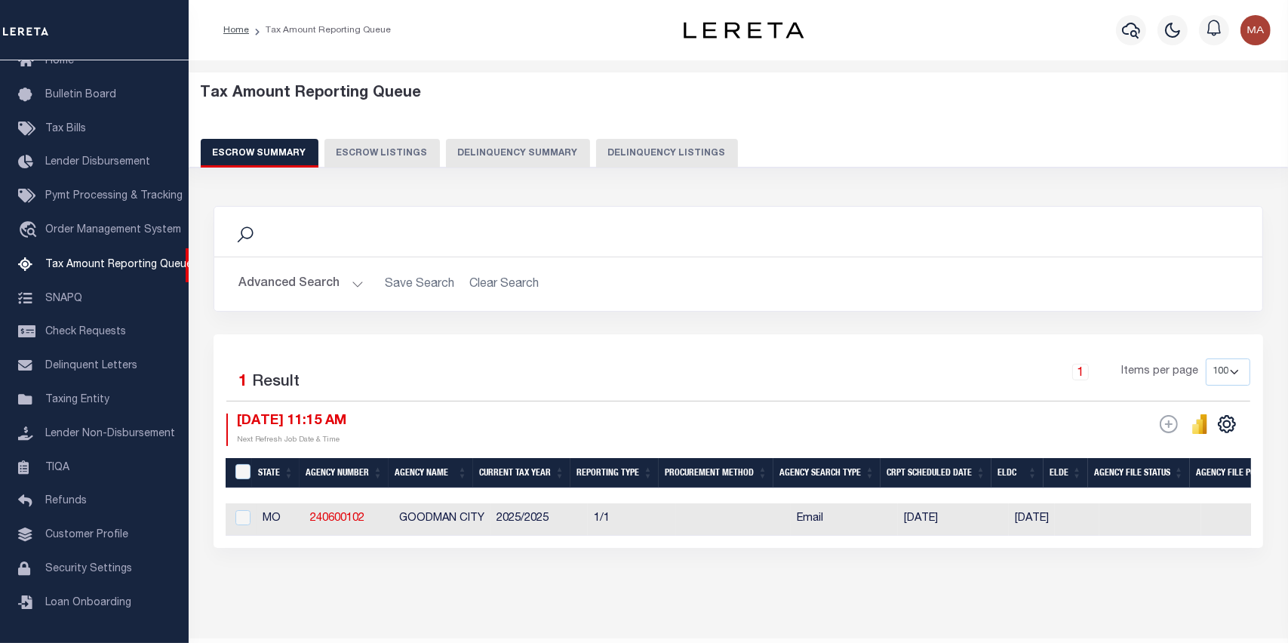
click at [653, 154] on button "Delinquency Listings" at bounding box center [667, 153] width 142 height 29
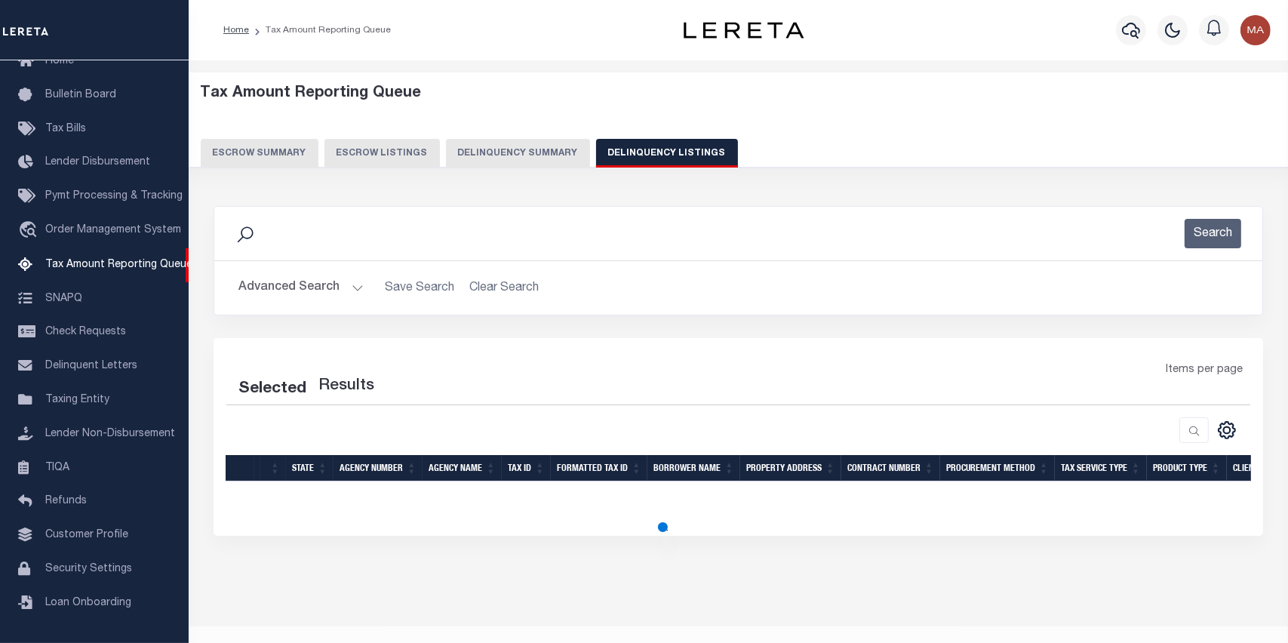
select select "100"
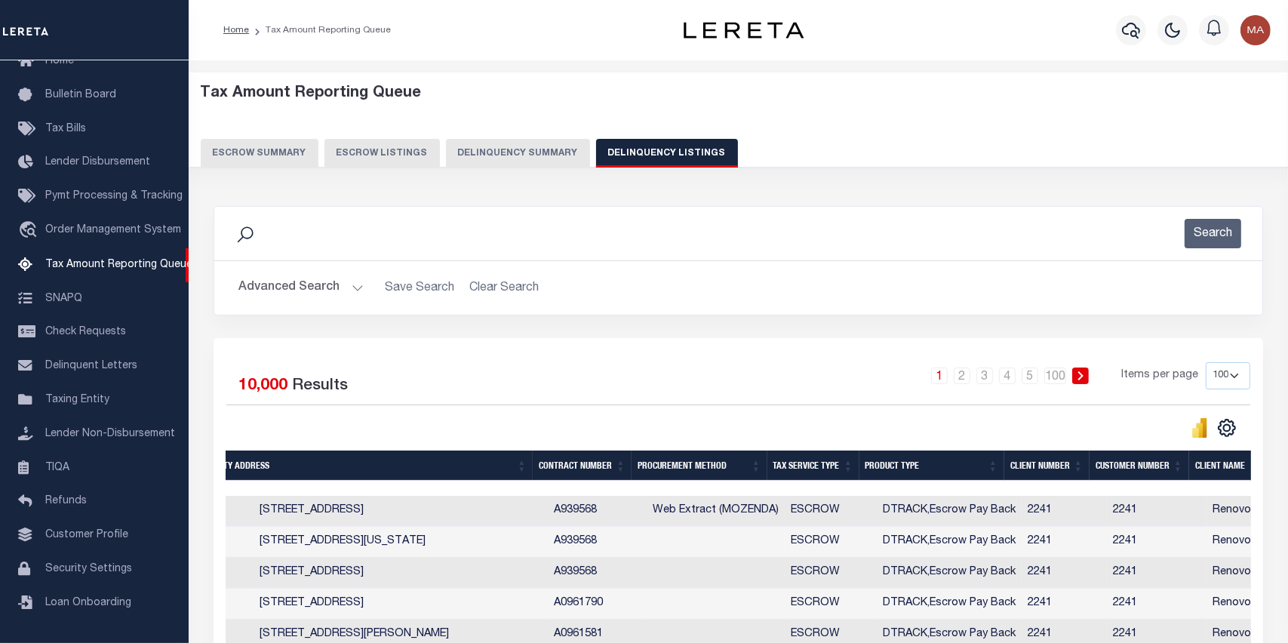
scroll to position [0, 0]
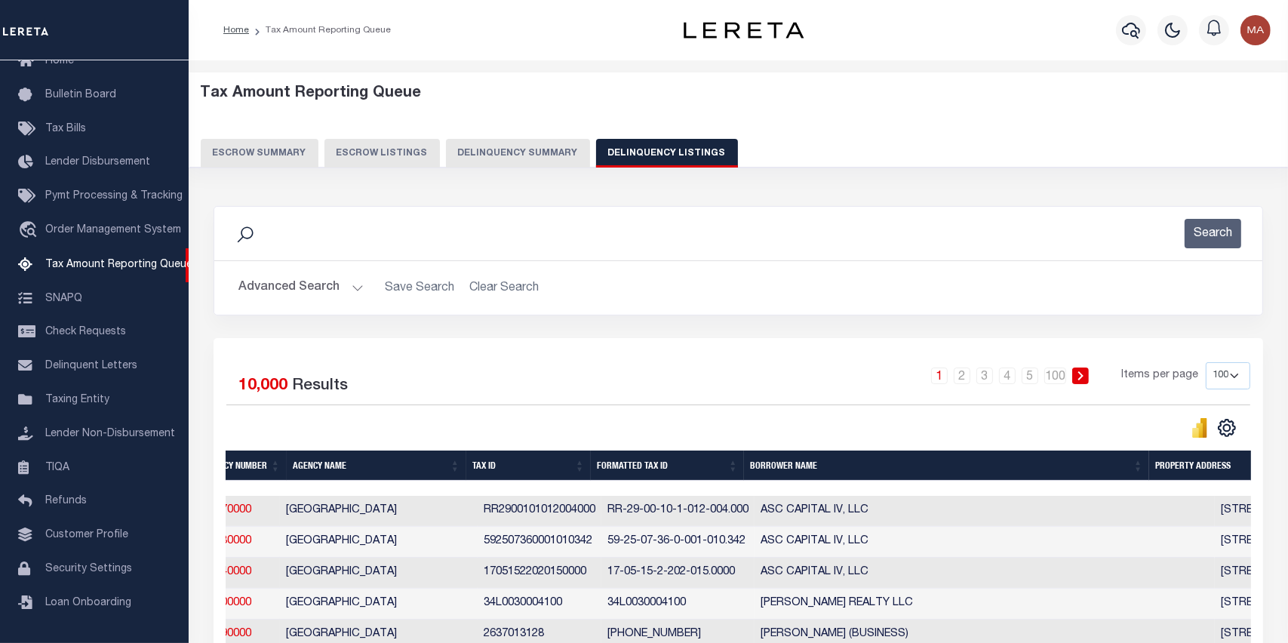
click at [515, 158] on button "Delinquency Summary" at bounding box center [518, 153] width 144 height 29
click at [516, 143] on button "Delinquency Summary" at bounding box center [518, 153] width 144 height 29
select select
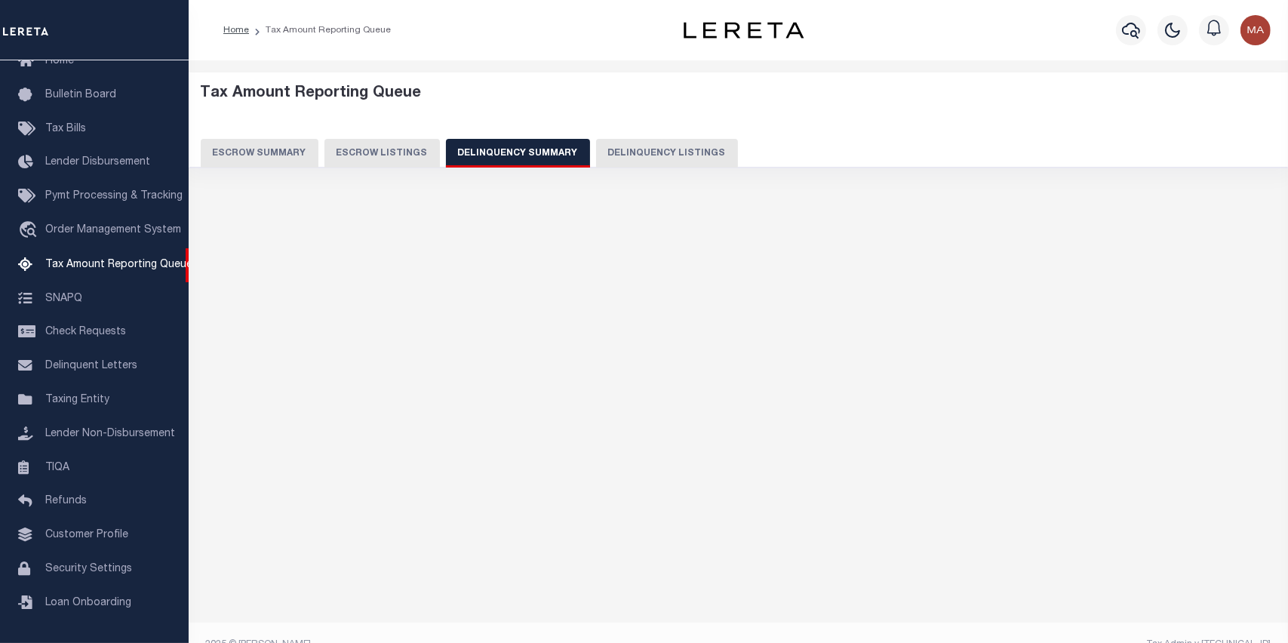
click at [529, 154] on button "Delinquency Summary" at bounding box center [518, 153] width 144 height 29
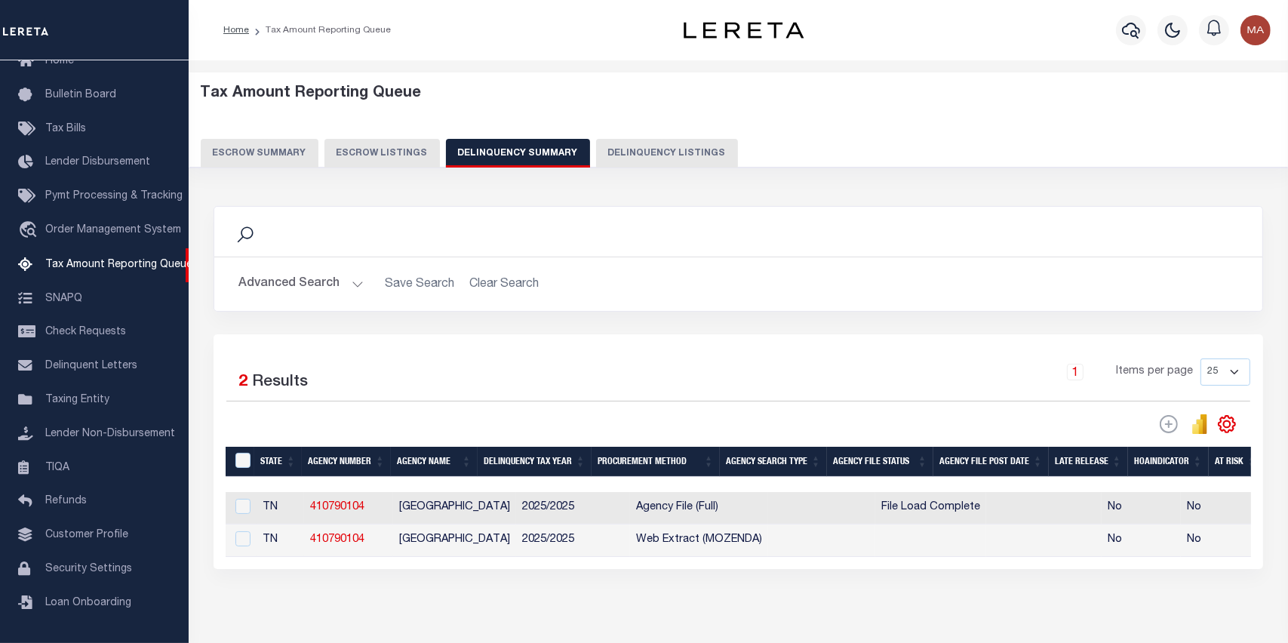
click at [356, 276] on button "Advanced Search" at bounding box center [300, 283] width 125 height 29
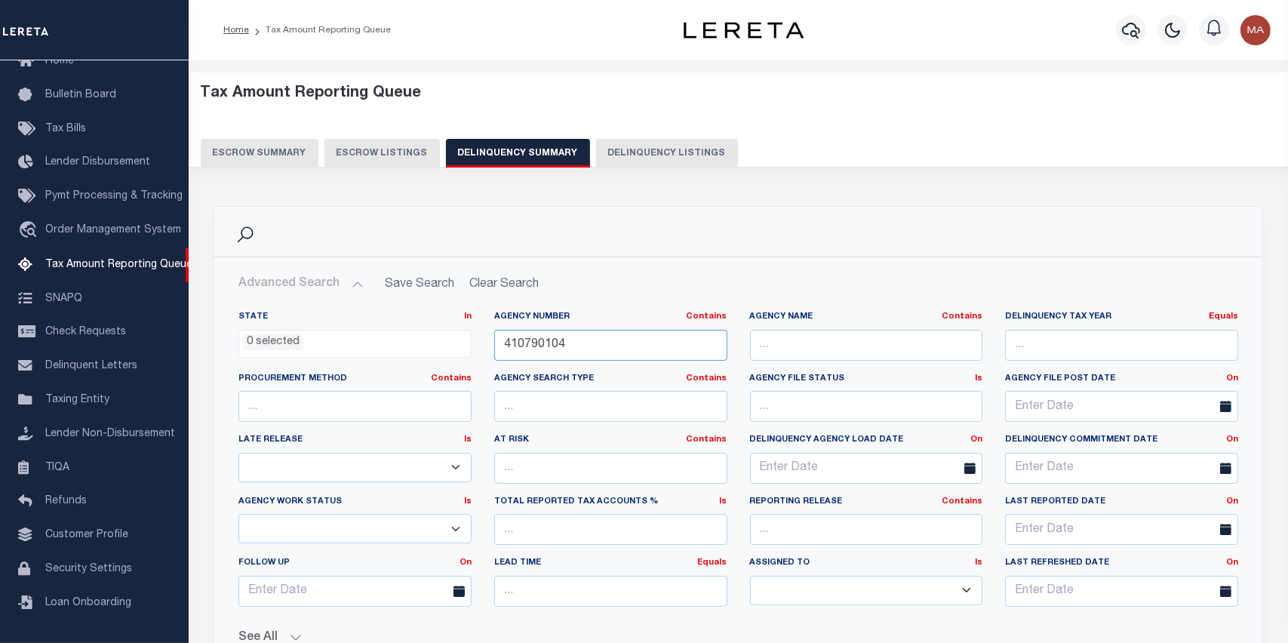
drag, startPoint x: 602, startPoint y: 349, endPoint x: 485, endPoint y: 344, distance: 117.0
click at [485, 344] on div "Agency Number Contains Contains Is 410790104" at bounding box center [611, 342] width 256 height 62
paste input "120190000"
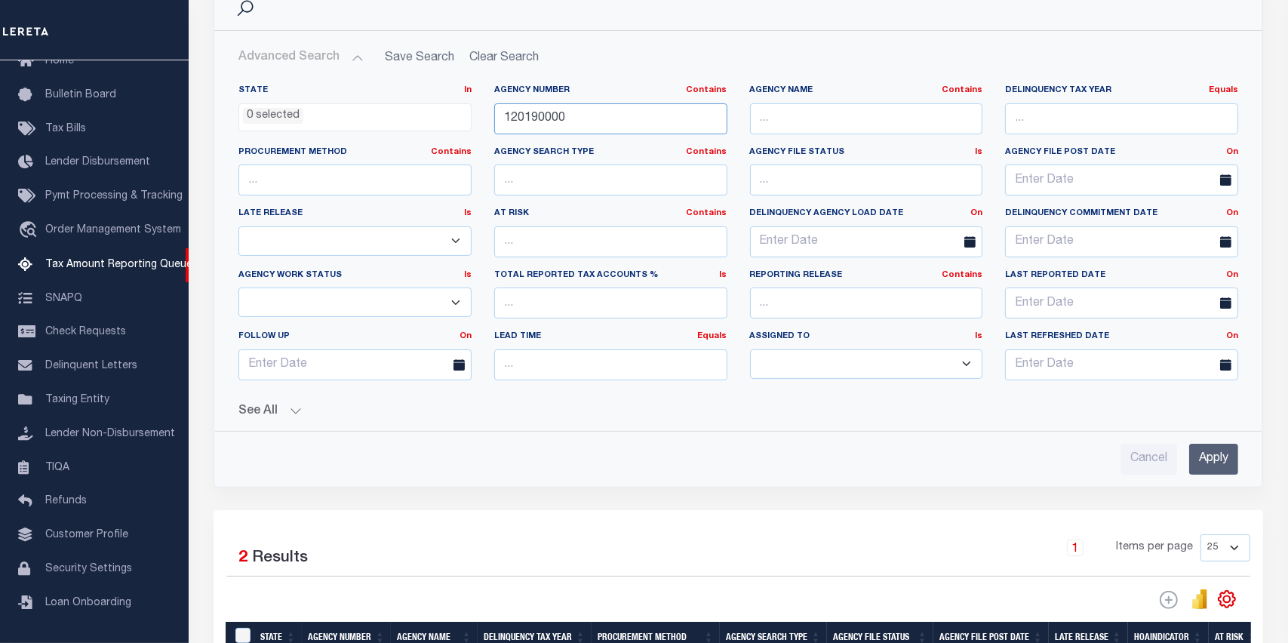
type input "120190000"
click at [1210, 452] on input "Apply" at bounding box center [1213, 459] width 49 height 31
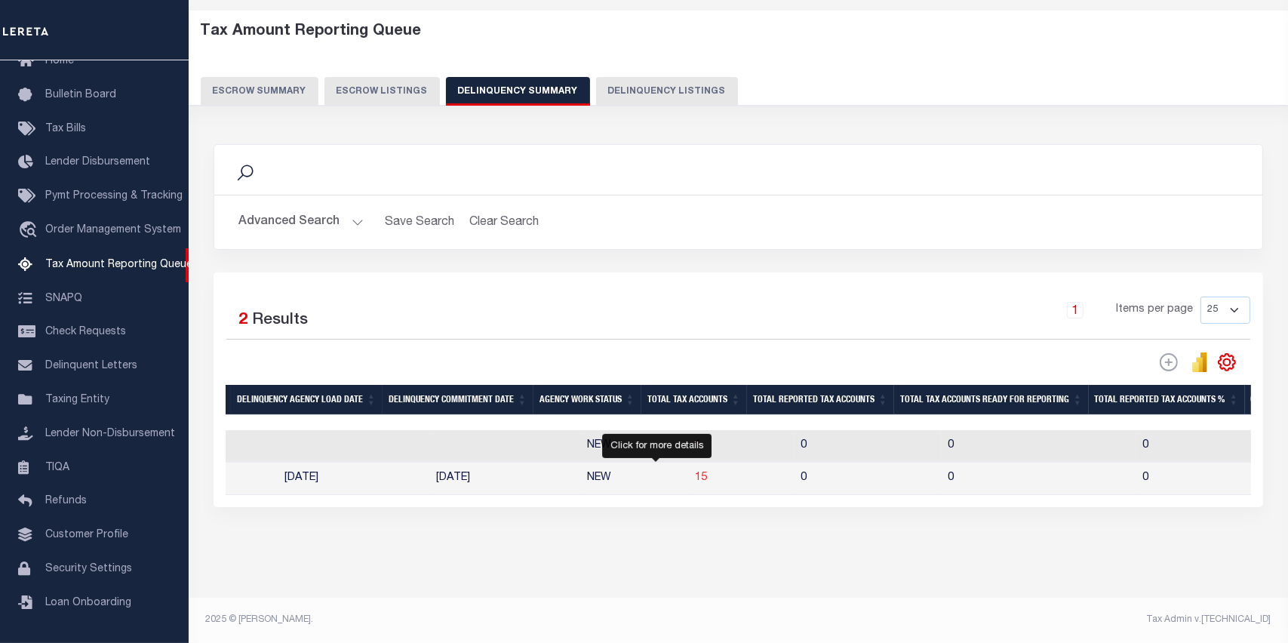
click at [695, 472] on span "15" at bounding box center [701, 477] width 12 height 11
select select "100"
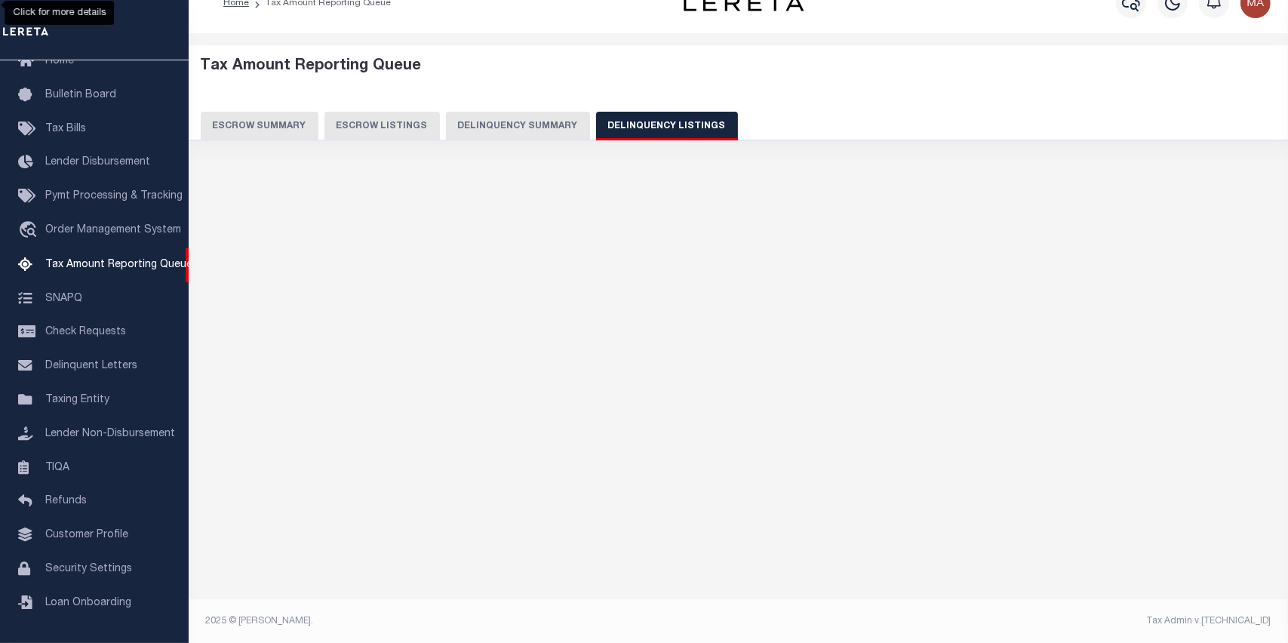
select select "100"
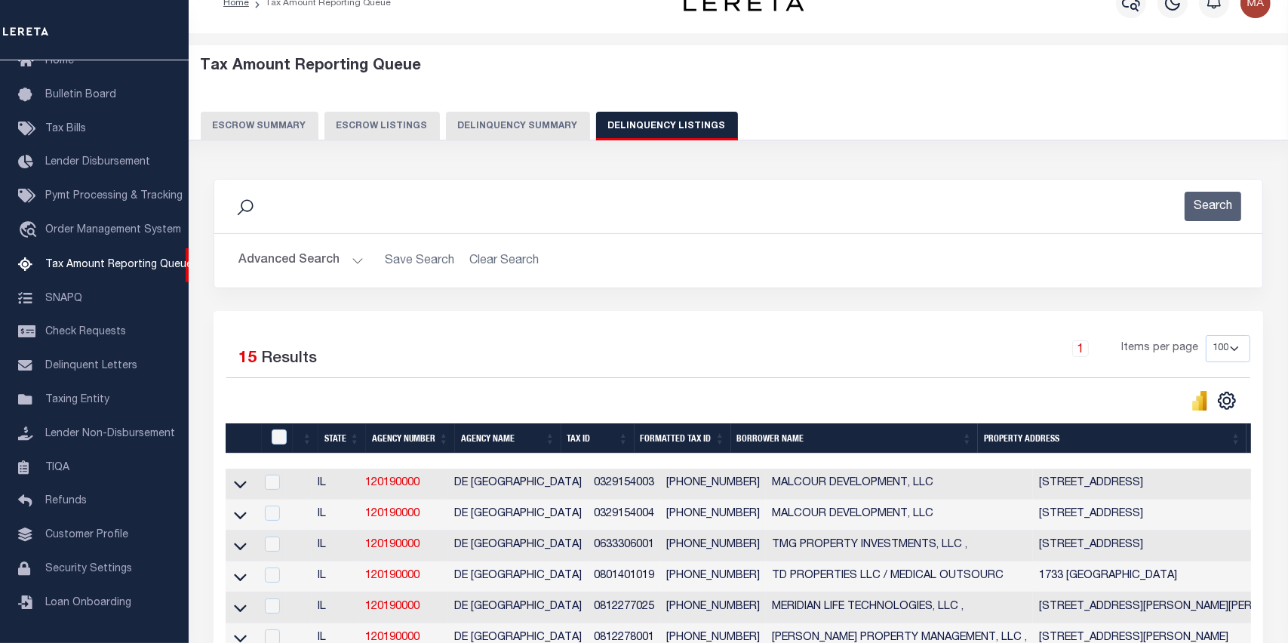
drag, startPoint x: 233, startPoint y: 488, endPoint x: 659, endPoint y: 417, distance: 432.1
click at [234, 488] on icon at bounding box center [240, 484] width 13 height 16
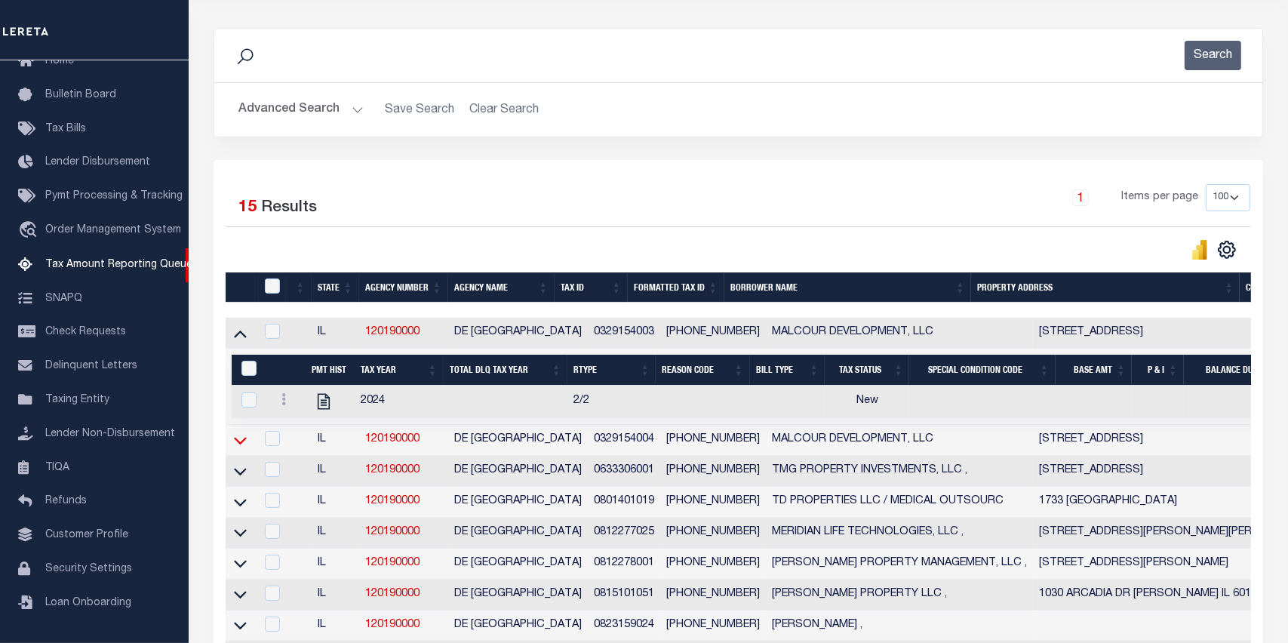
click at [241, 448] on icon at bounding box center [240, 440] width 13 height 16
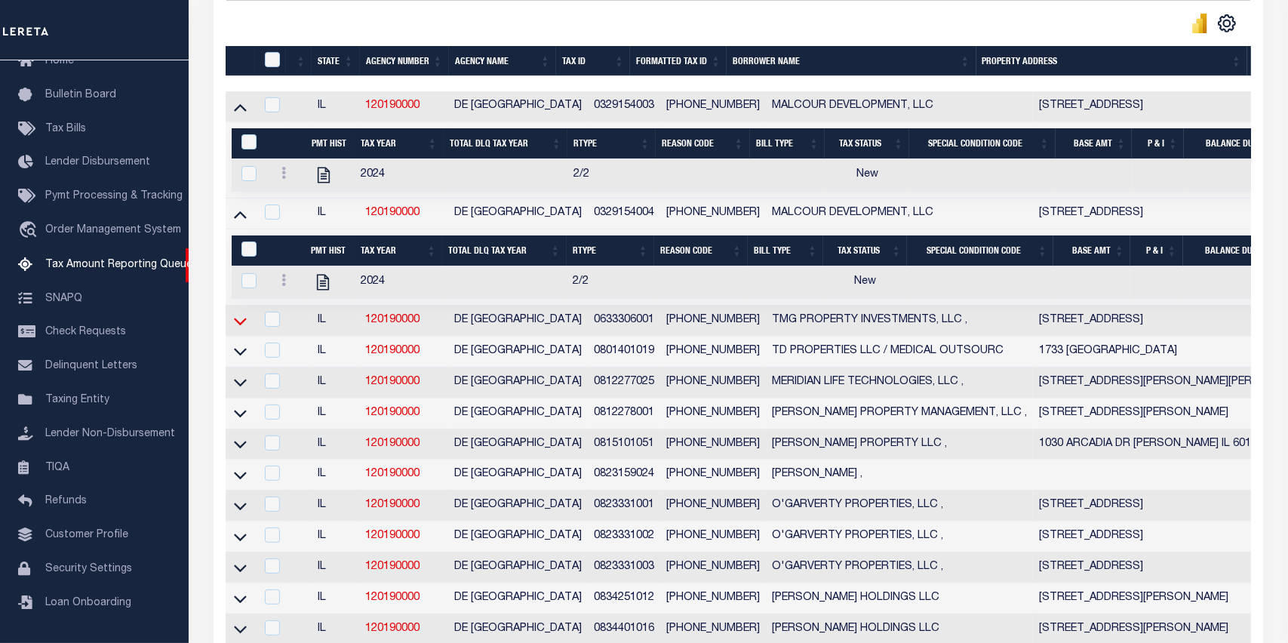
click at [237, 329] on icon at bounding box center [240, 321] width 13 height 16
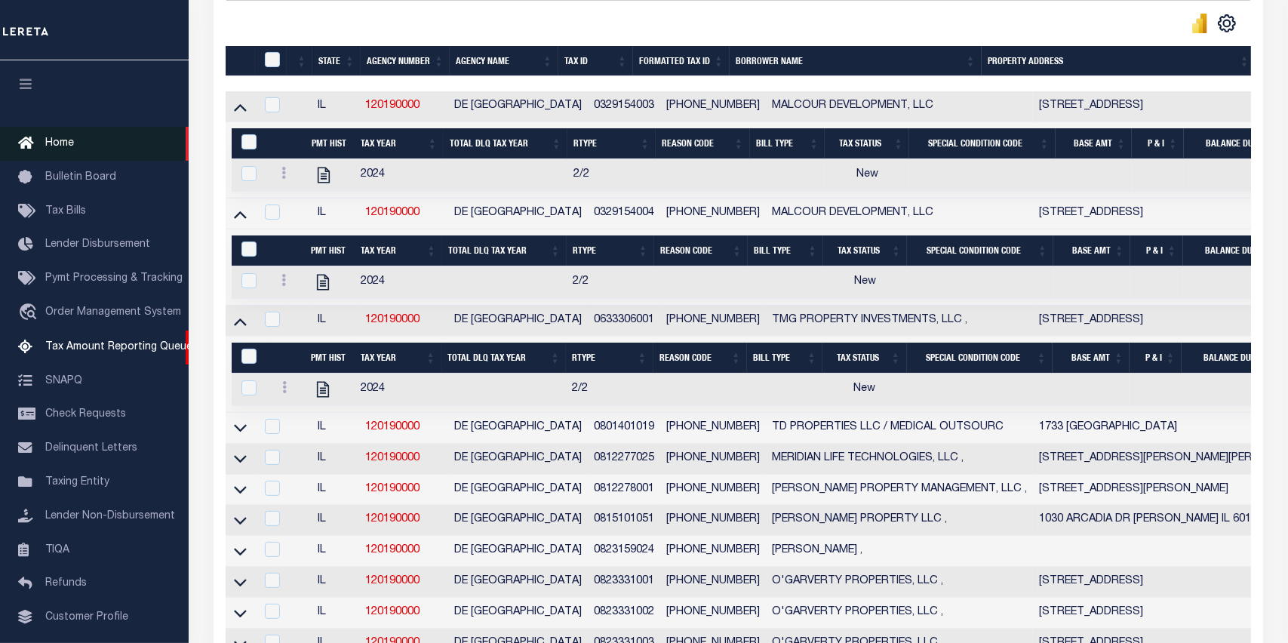
click at [81, 141] on link "Home" at bounding box center [94, 144] width 189 height 34
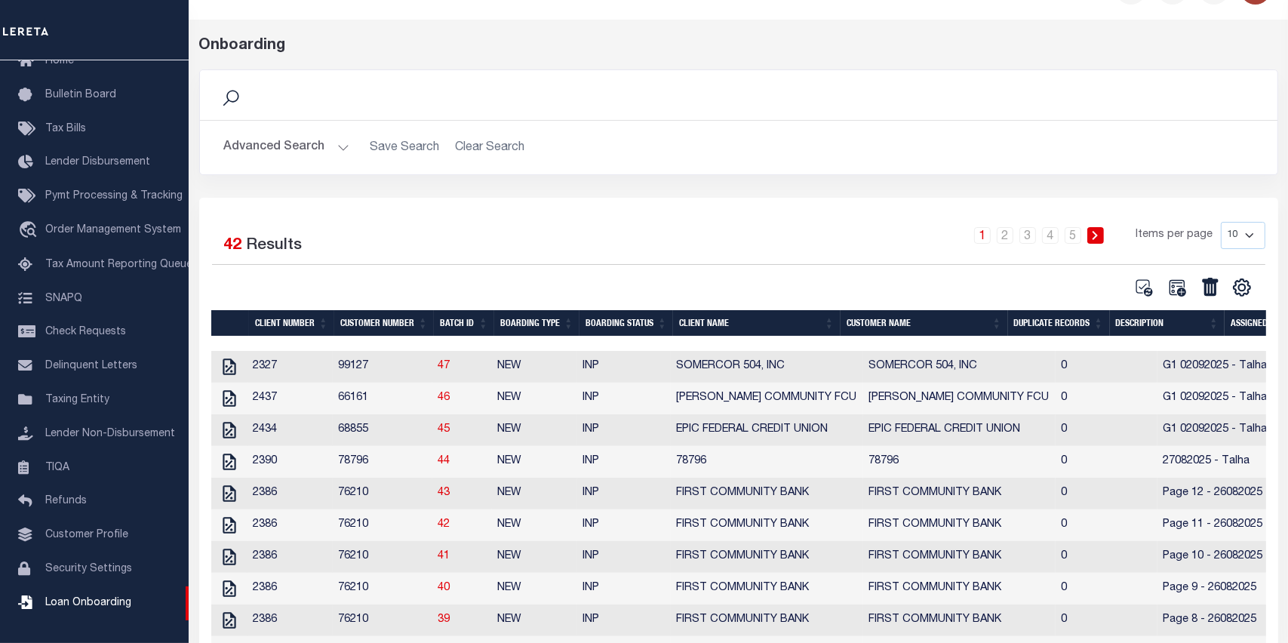
scroll to position [75, 0]
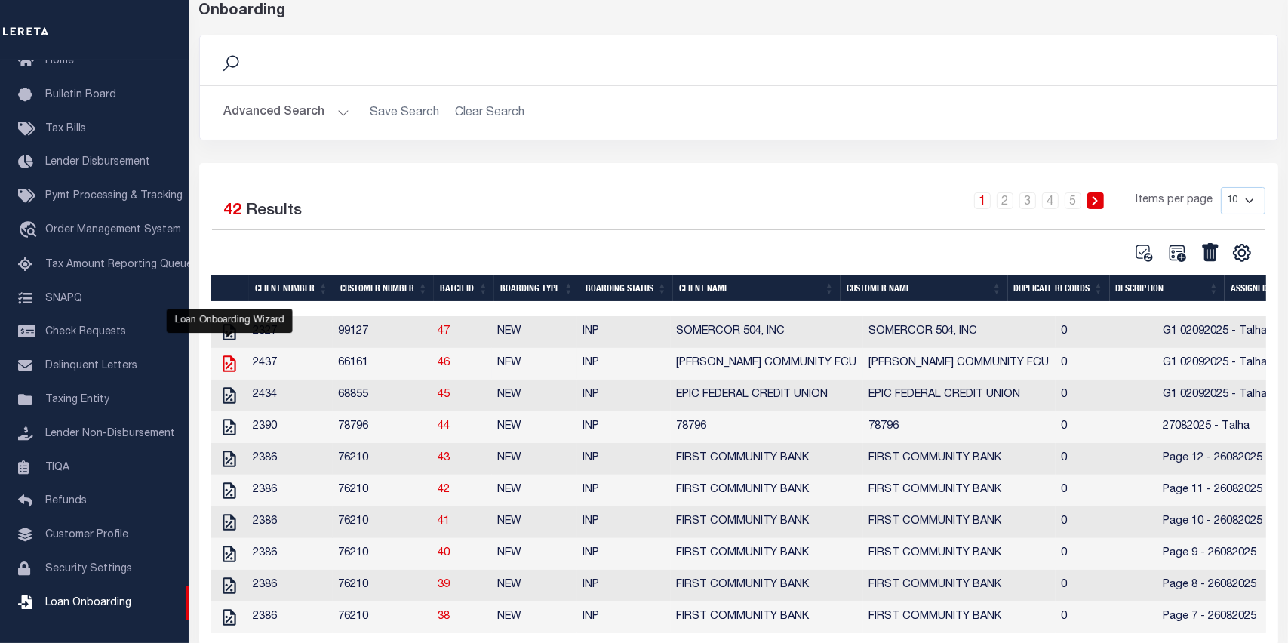
click at [232, 366] on icon "" at bounding box center [230, 364] width 20 height 20
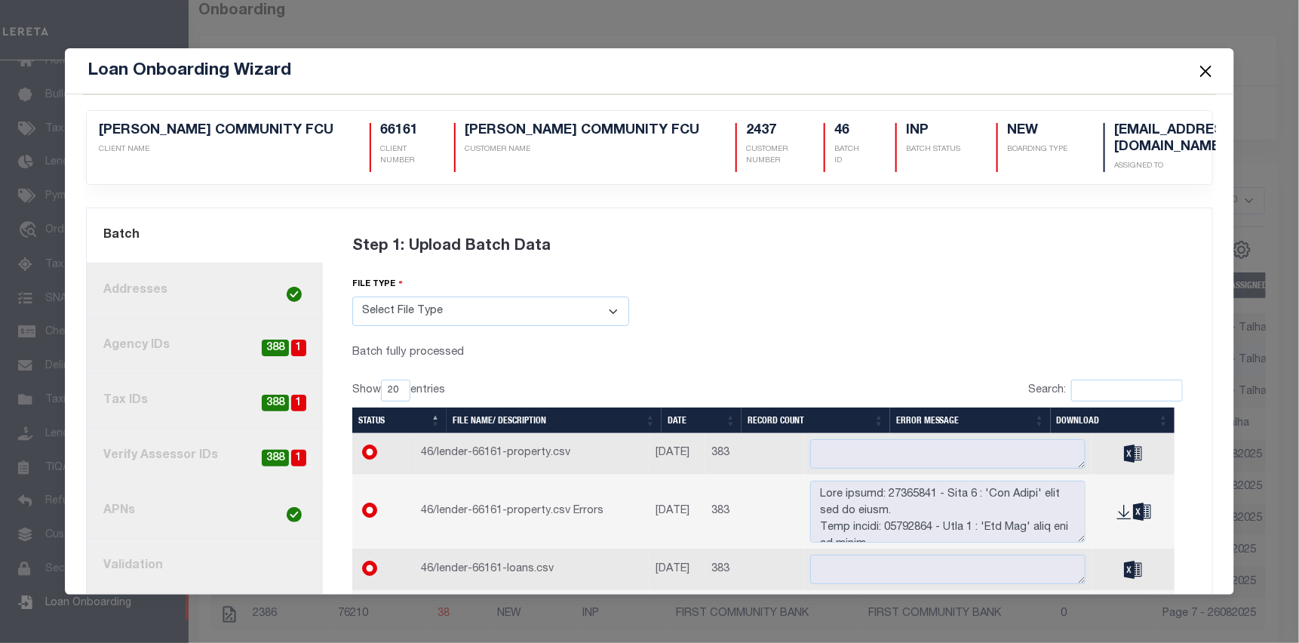
click at [1201, 74] on button "Close" at bounding box center [1206, 71] width 20 height 20
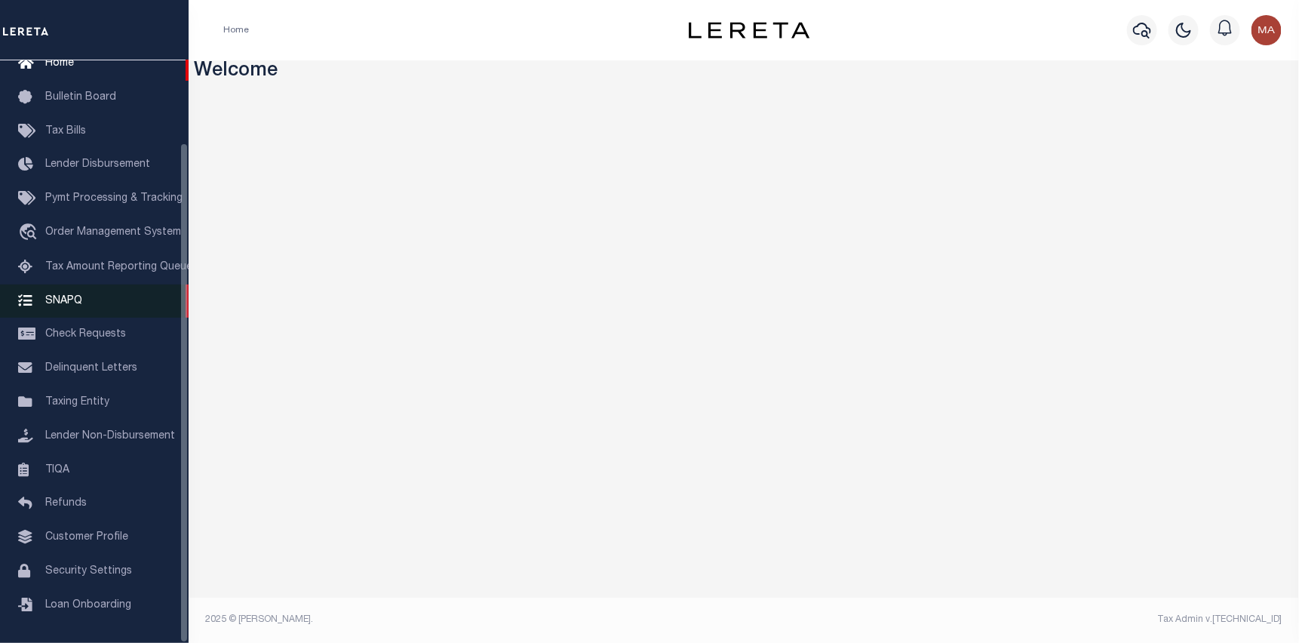
scroll to position [96, 0]
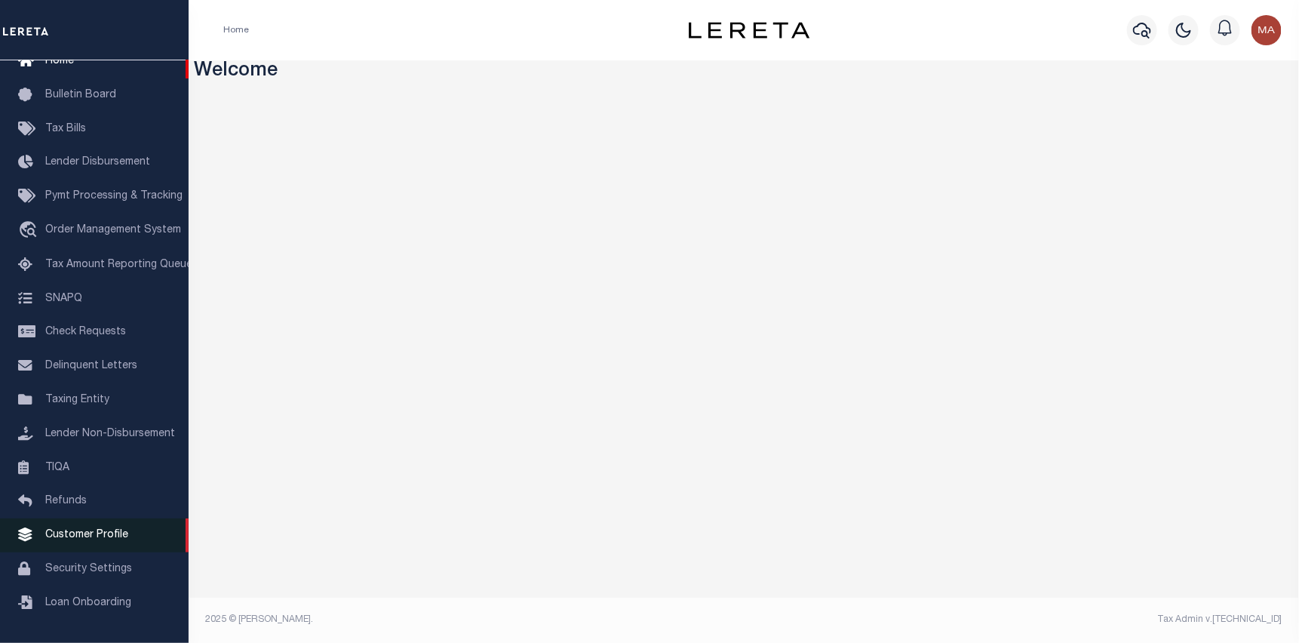
click at [110, 533] on span "Customer Profile" at bounding box center [86, 535] width 83 height 11
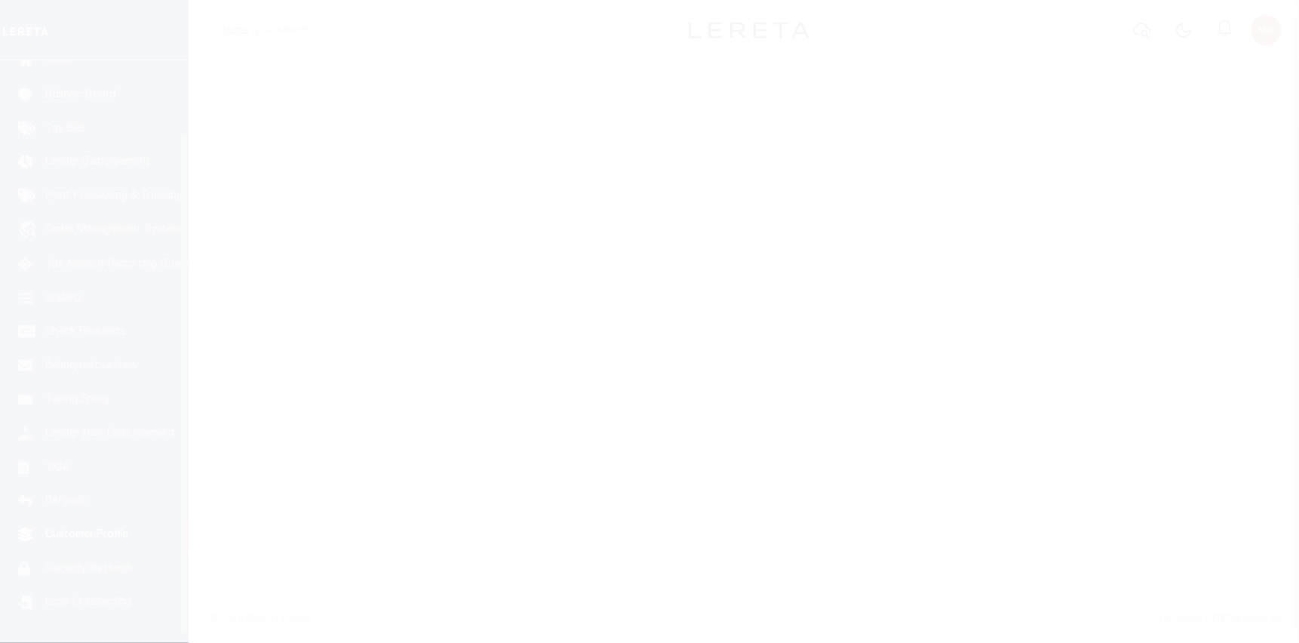
scroll to position [96, 0]
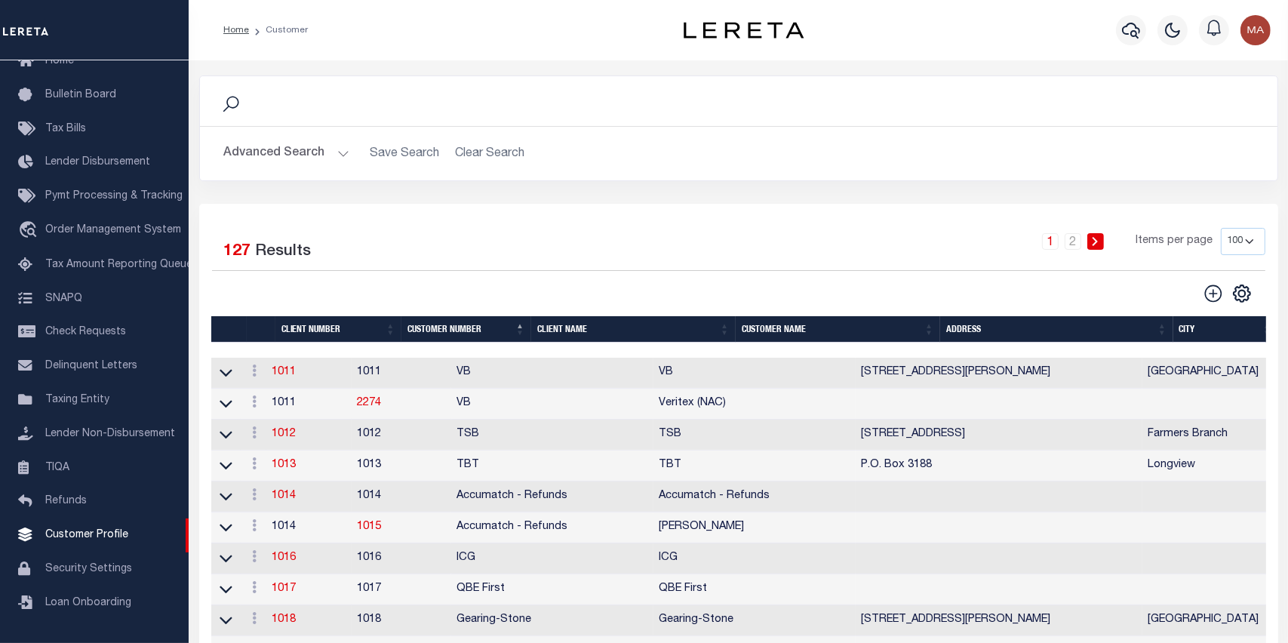
click at [330, 156] on button "Advanced Search" at bounding box center [286, 153] width 125 height 29
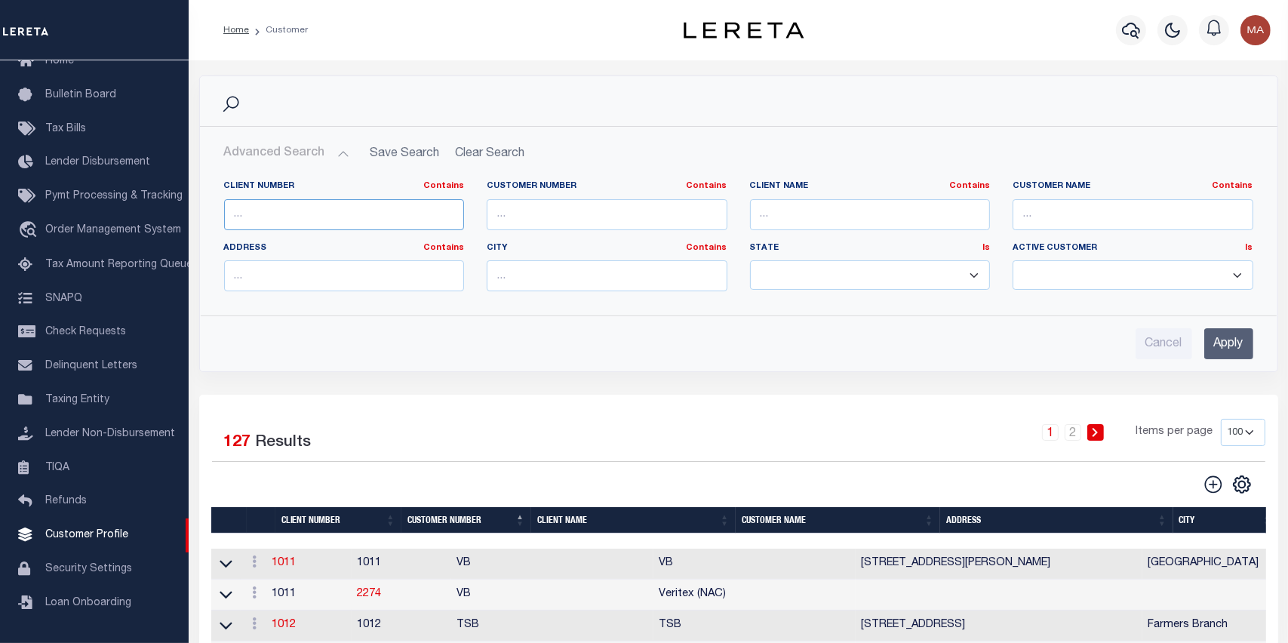
click at [404, 213] on input "text" at bounding box center [344, 214] width 241 height 31
type input "66161"
click at [1223, 347] on input "Apply" at bounding box center [1228, 343] width 49 height 31
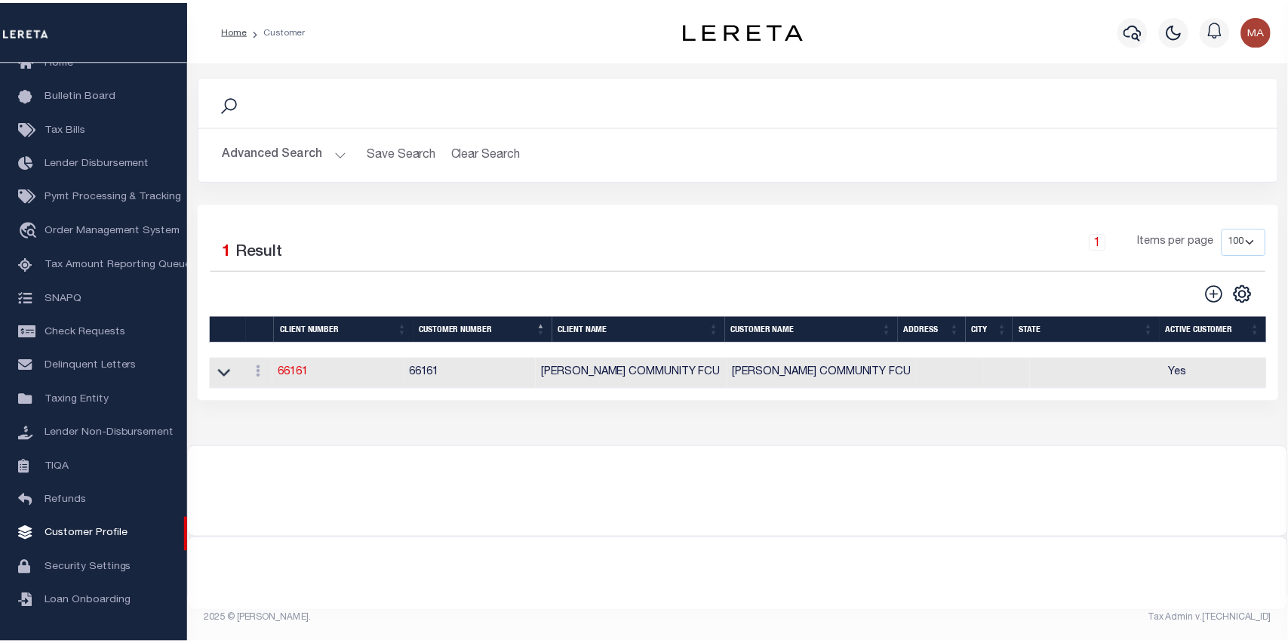
scroll to position [0, 1]
click at [296, 374] on link "66161" at bounding box center [296, 372] width 30 height 11
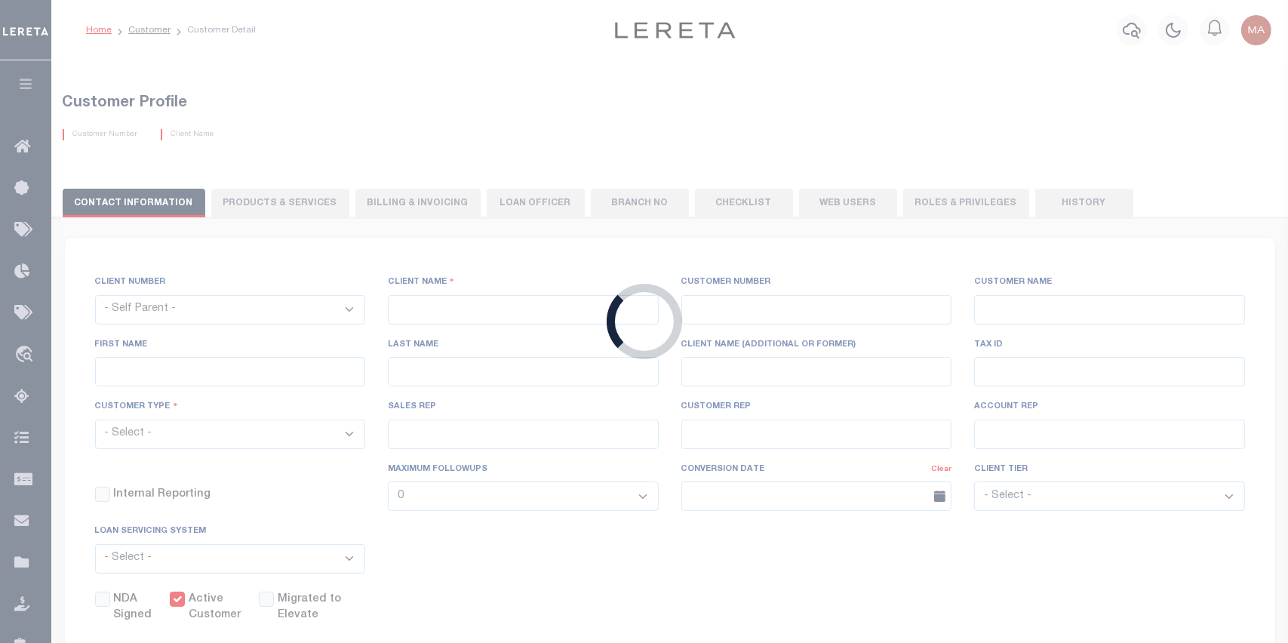
select select
type input "[PERSON_NAME] COMMUNITY FCU"
type input "66161"
type input "[PERSON_NAME] COMMUNITY FCU"
select select "Mixed Portfolio"
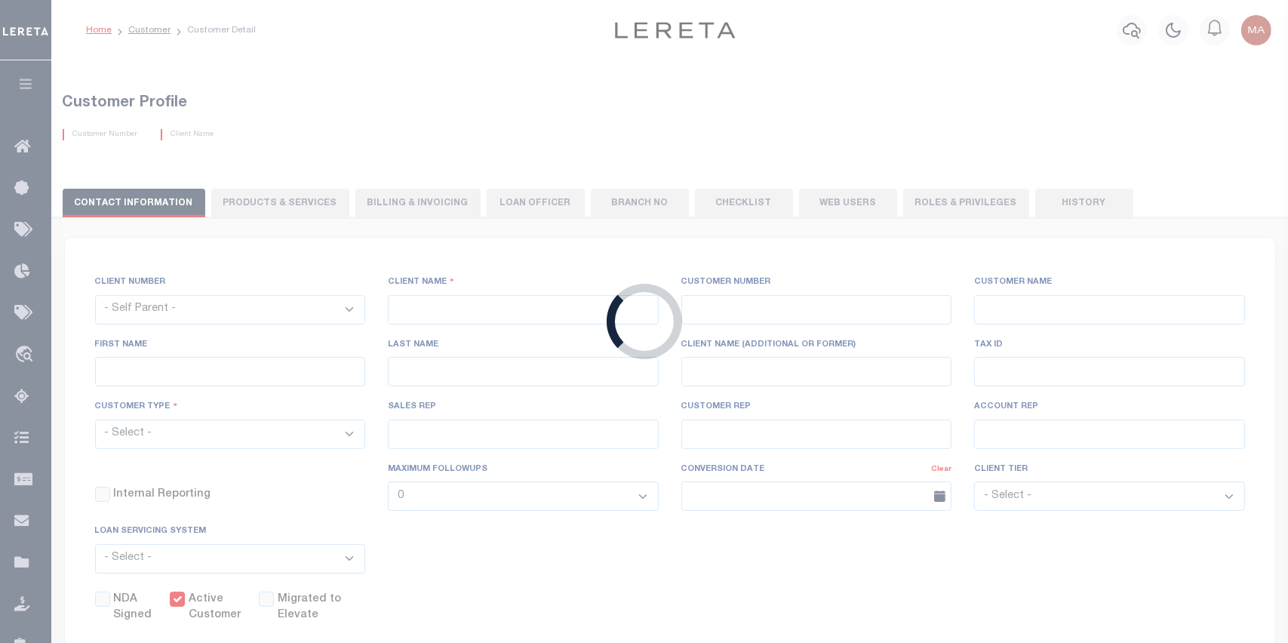
checkbox input "true"
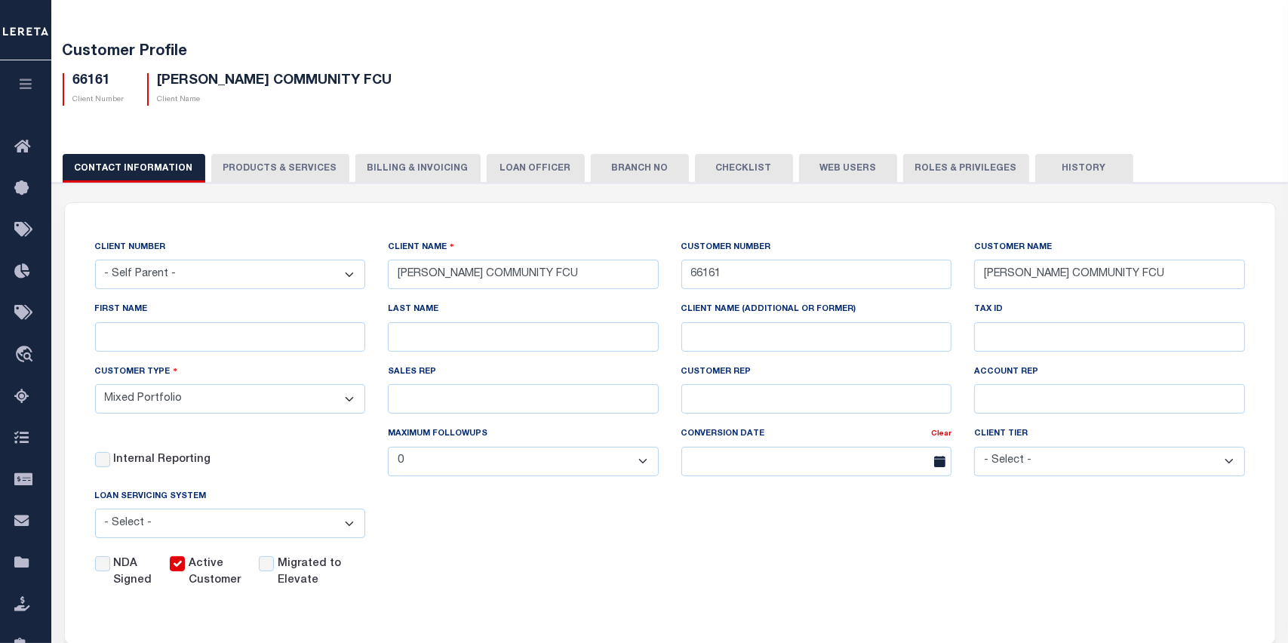
scroll to position [75, 0]
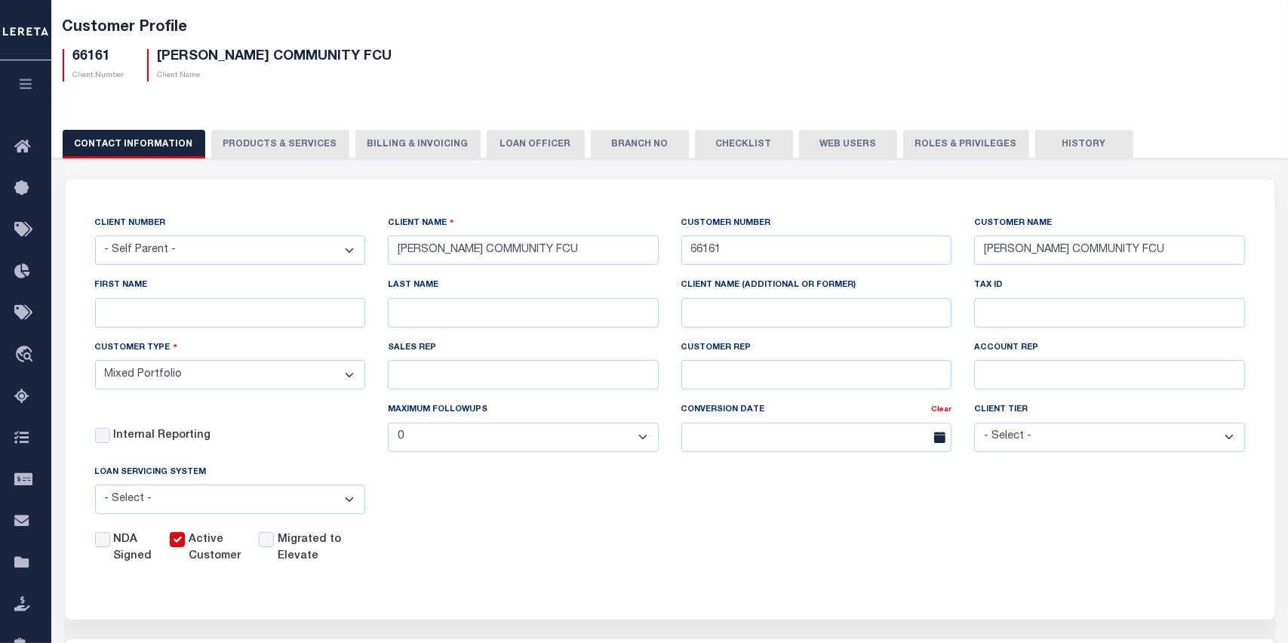
click at [410, 143] on button "Billing & Invoicing" at bounding box center [417, 144] width 125 height 29
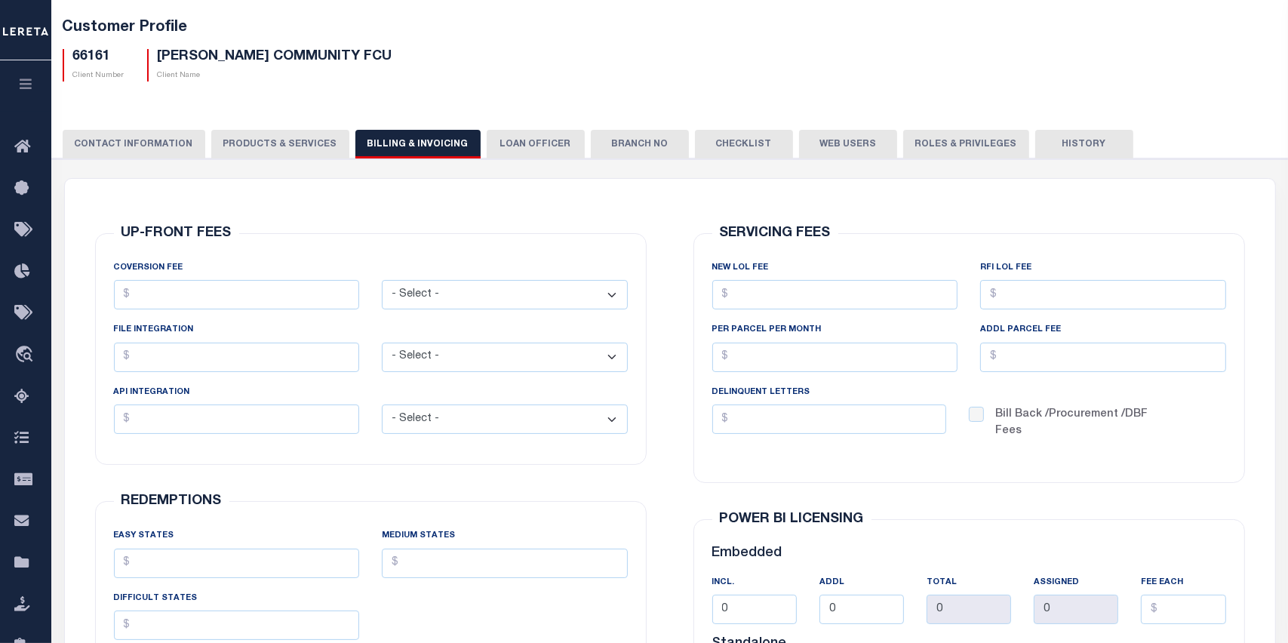
click at [500, 147] on button "LOAN OFFICER" at bounding box center [536, 144] width 98 height 29
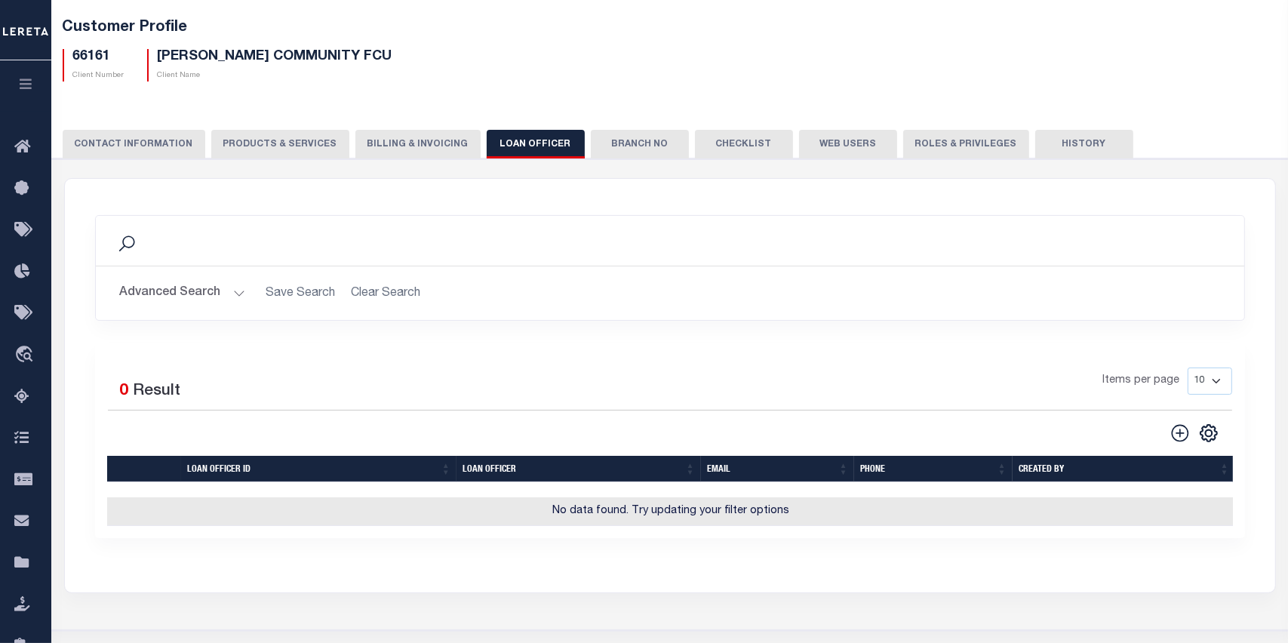
click at [631, 146] on button "Branch No" at bounding box center [640, 144] width 98 height 29
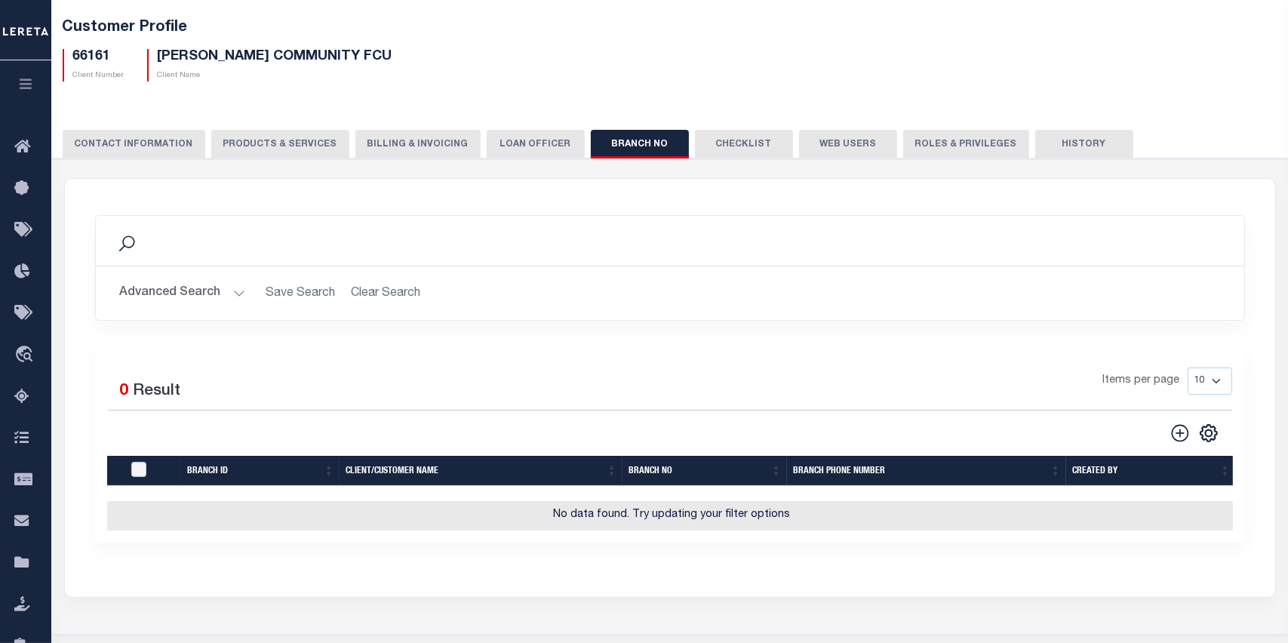
click at [725, 142] on button "Checklist" at bounding box center [744, 144] width 98 height 29
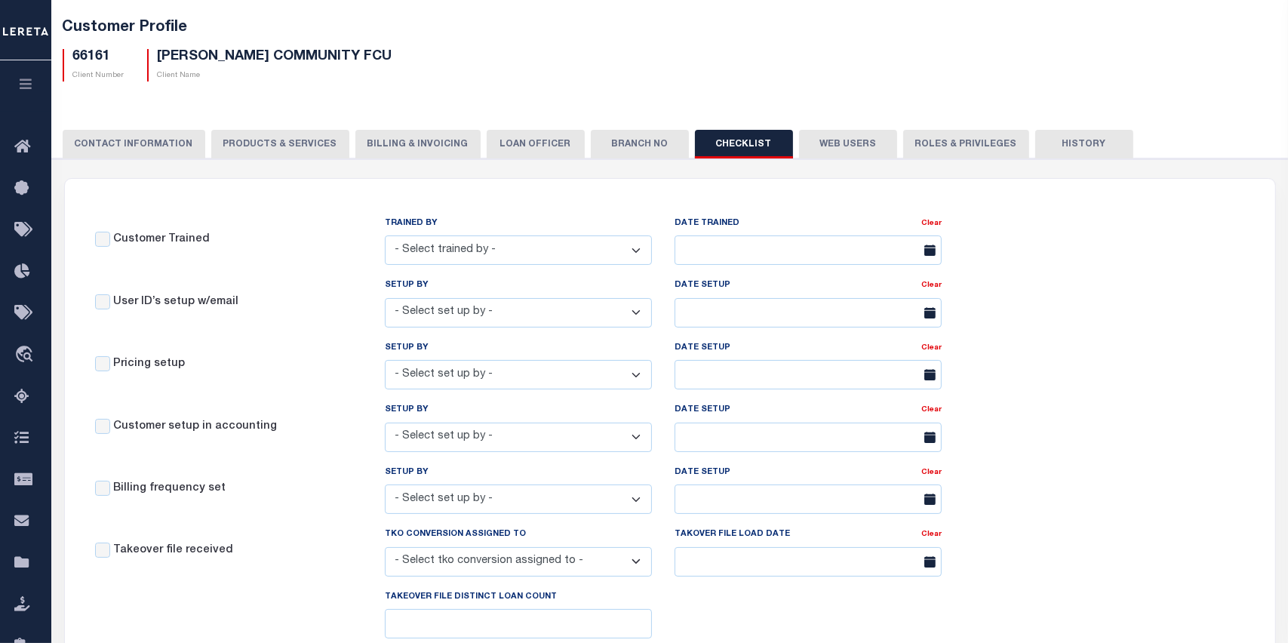
click at [799, 138] on button "Web Users" at bounding box center [848, 144] width 98 height 29
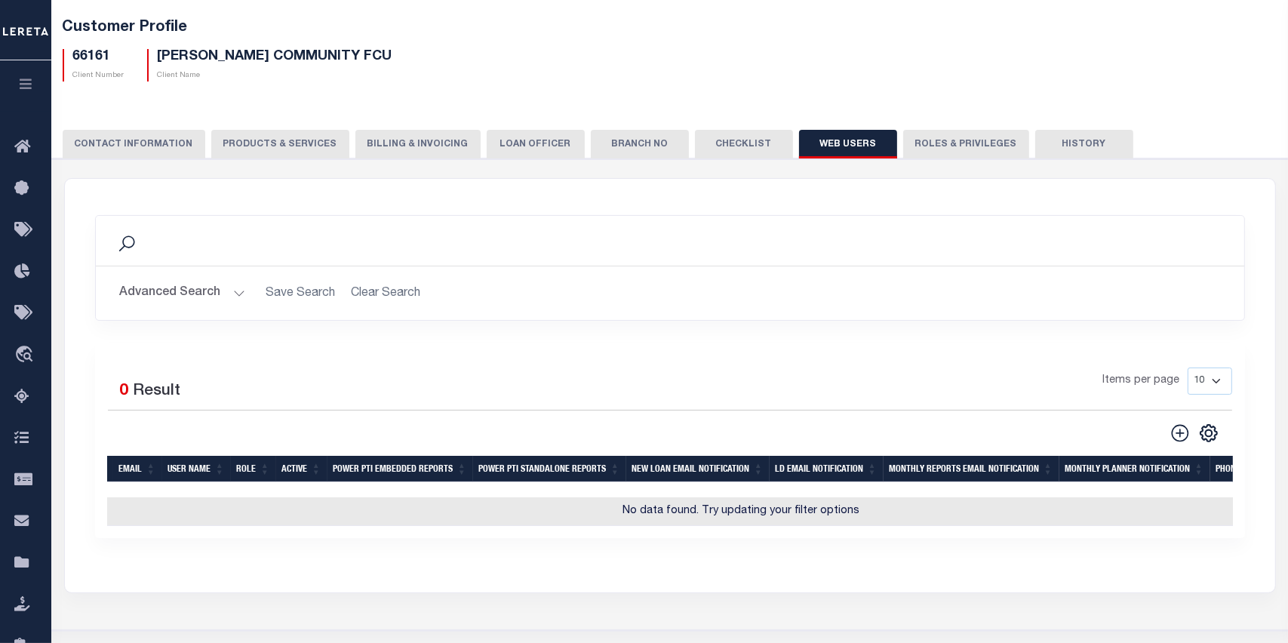
click at [248, 143] on button "PRODUCTS & SERVICES" at bounding box center [280, 144] width 138 height 29
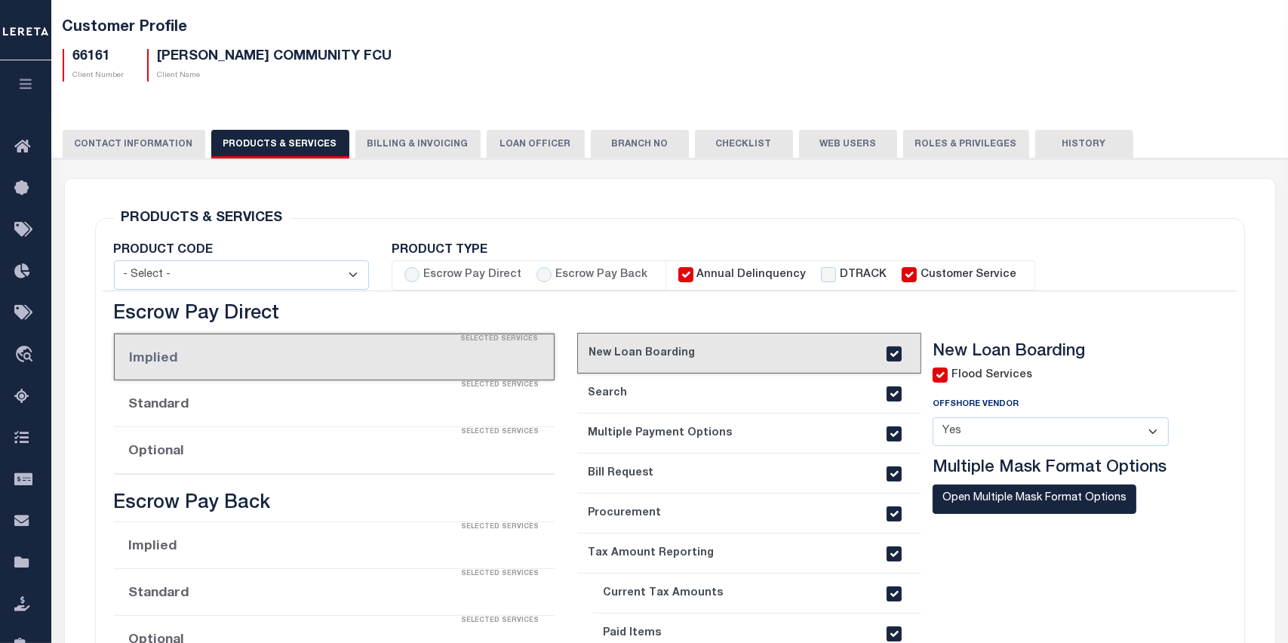
select select "STX"
radio input "true"
checkbox input "true"
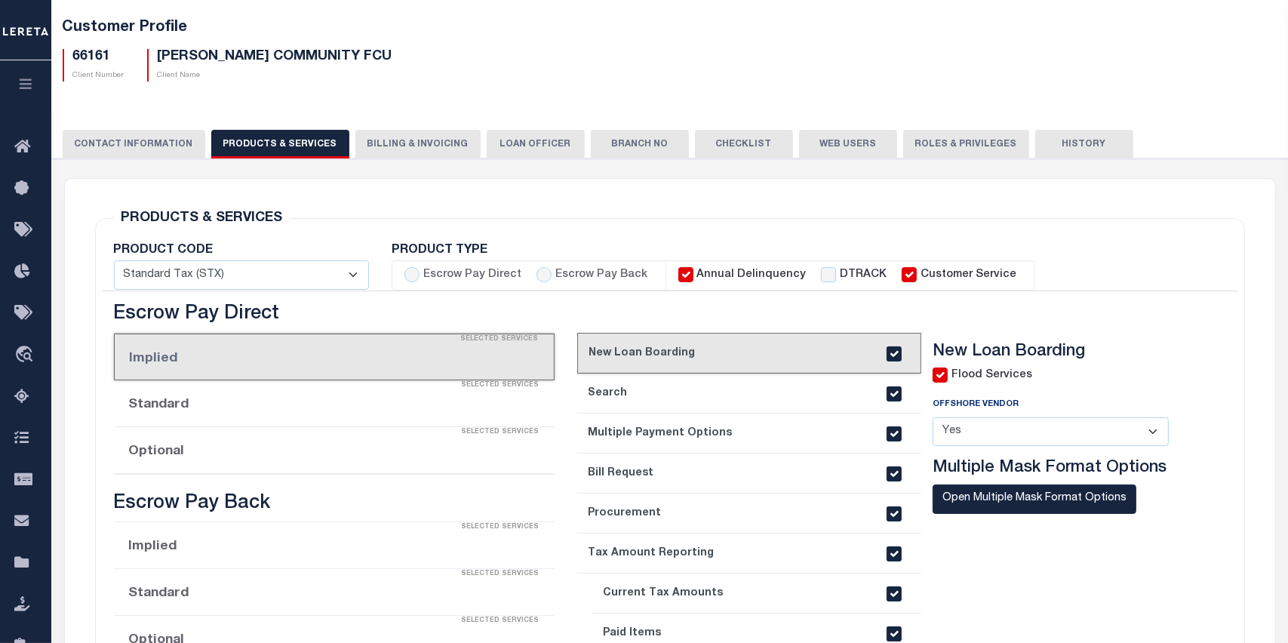
checkbox input "true"
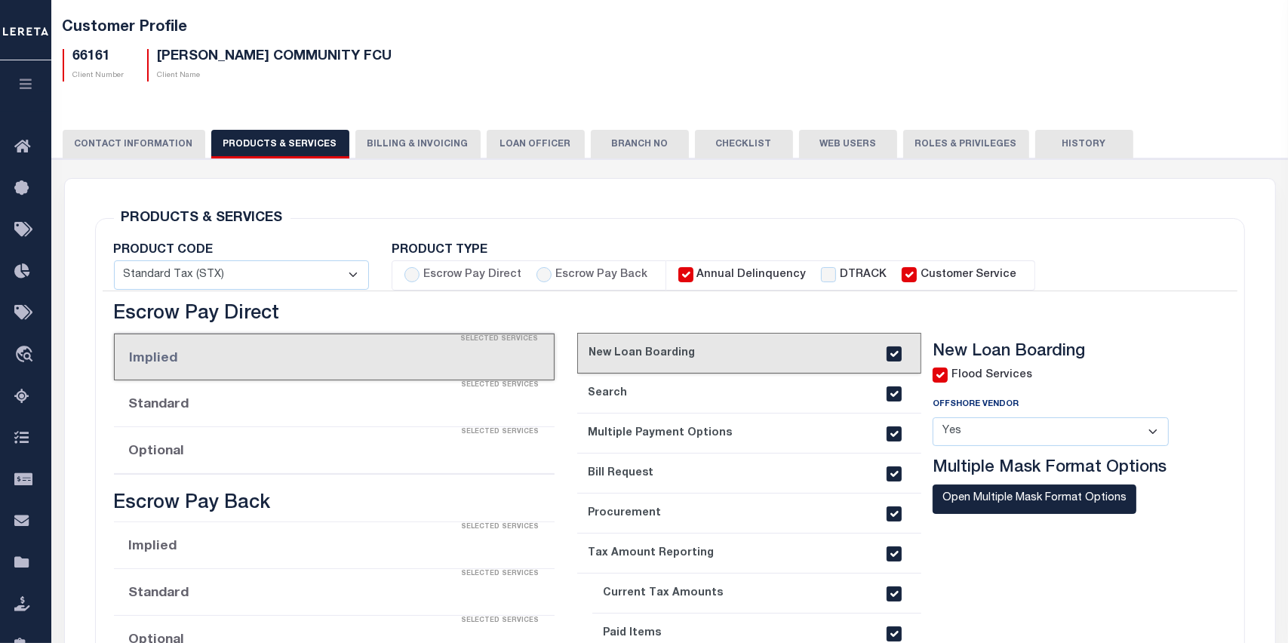
checkbox input "true"
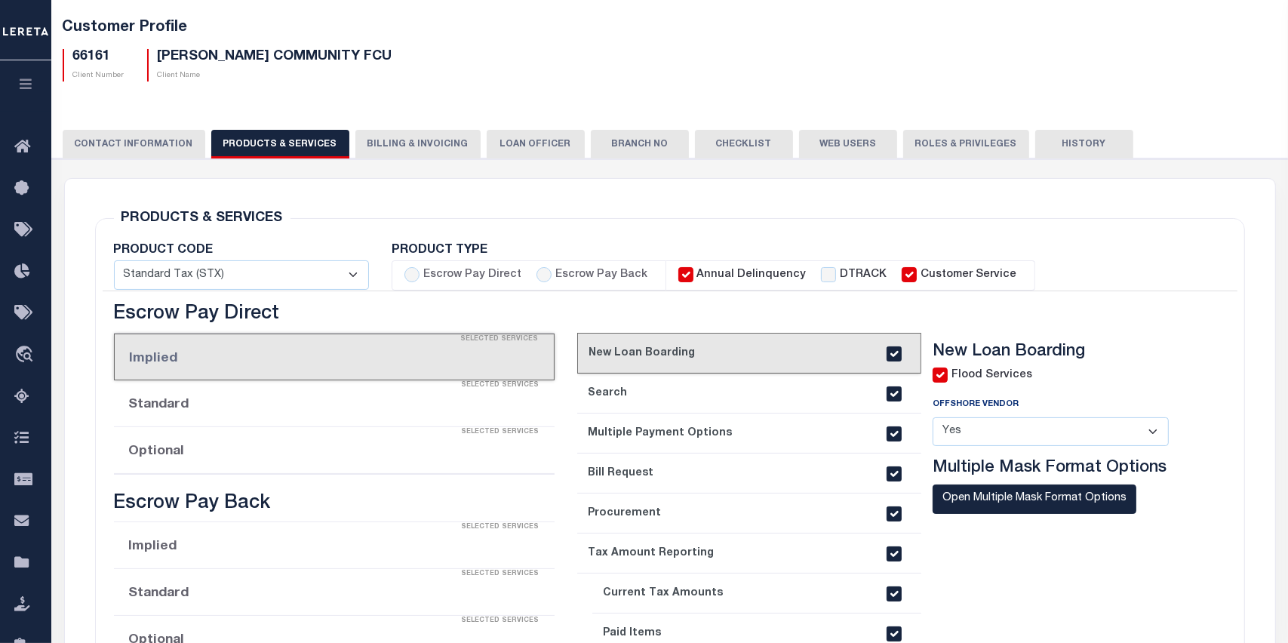
checkbox input "true"
